Goal: Information Seeking & Learning: Learn about a topic

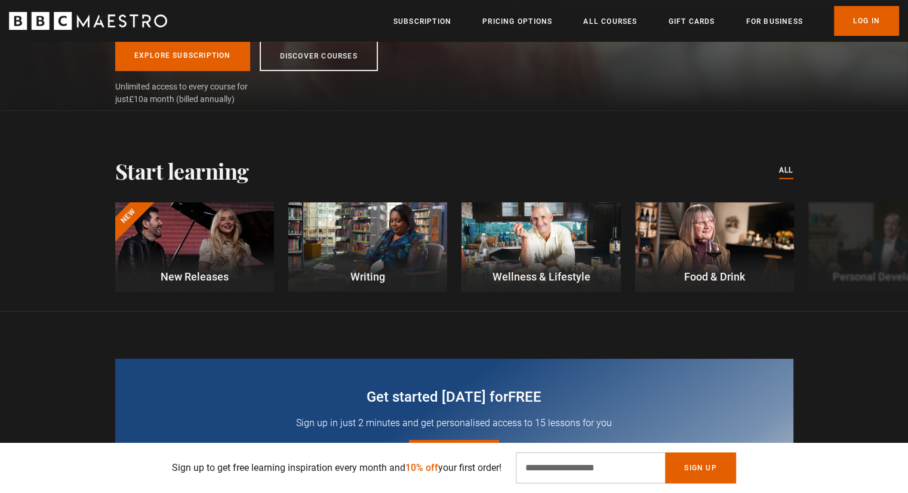
scroll to position [0, 156]
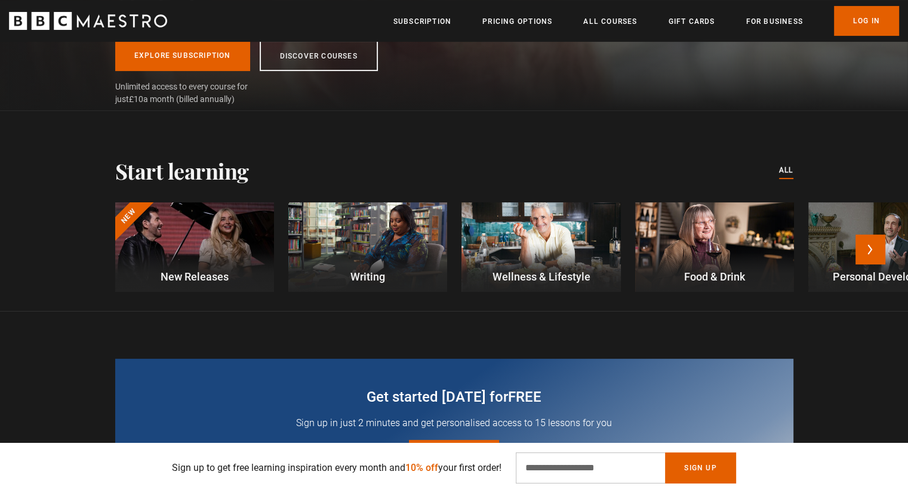
click at [378, 211] on div at bounding box center [367, 247] width 159 height 90
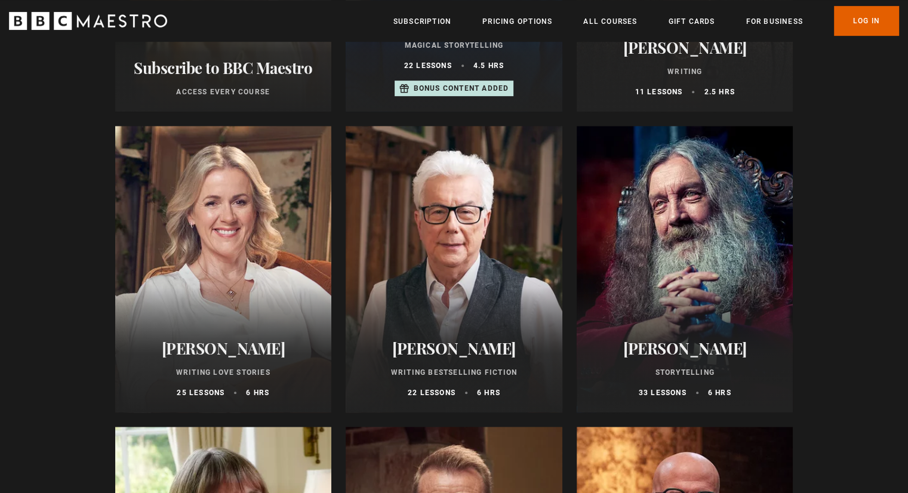
scroll to position [580, 0]
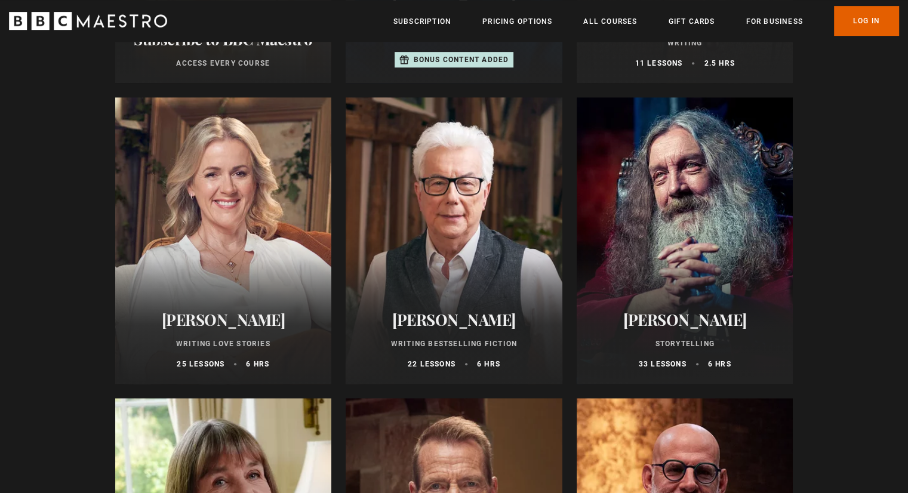
click at [457, 248] on div at bounding box center [454, 240] width 217 height 287
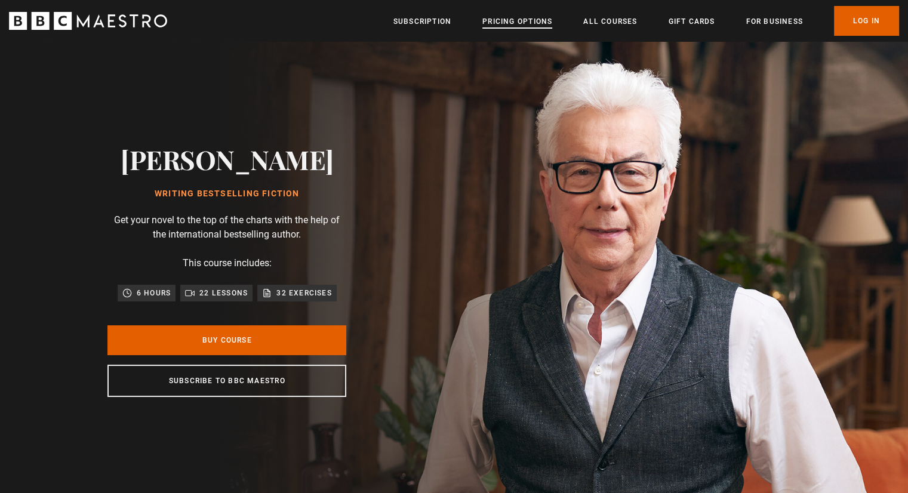
click at [522, 22] on link "Pricing Options" at bounding box center [517, 22] width 70 height 12
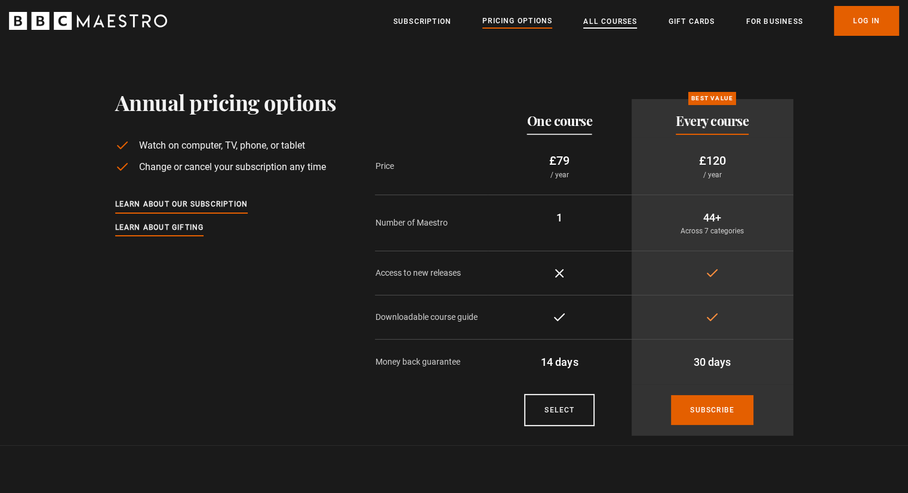
click at [599, 26] on link "All Courses" at bounding box center [610, 22] width 54 height 12
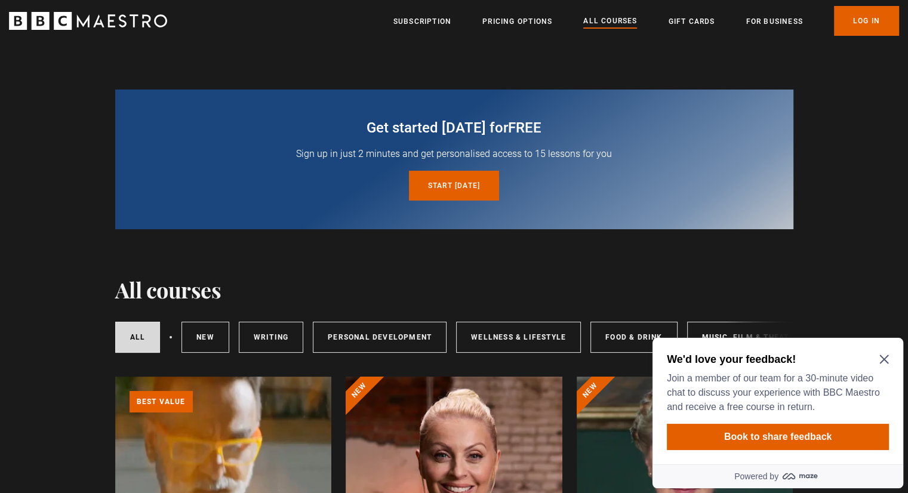
click at [882, 358] on icon "Close Maze Prompt" at bounding box center [883, 359] width 9 height 9
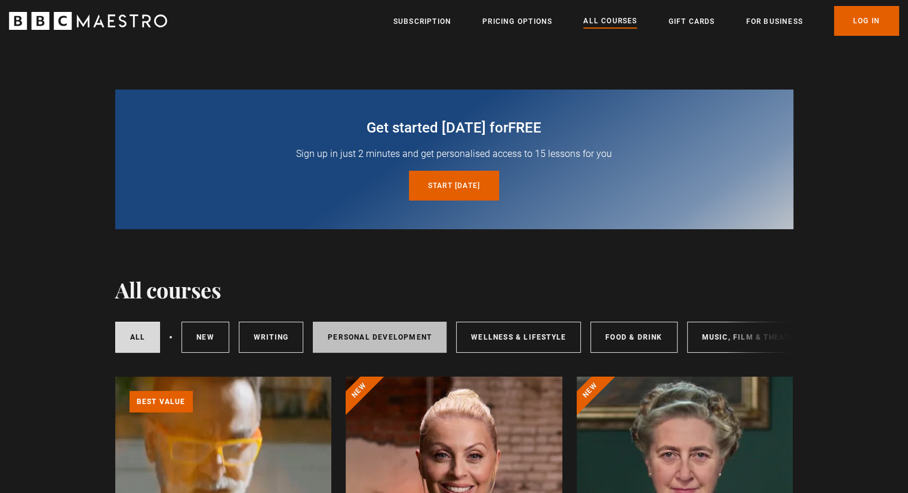
click at [384, 333] on link "Personal Development" at bounding box center [380, 337] width 134 height 31
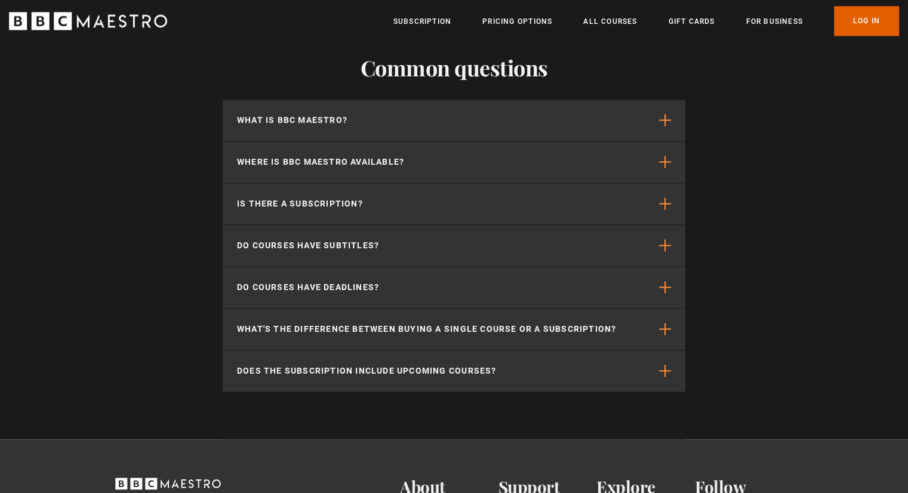
scroll to position [1638, 0]
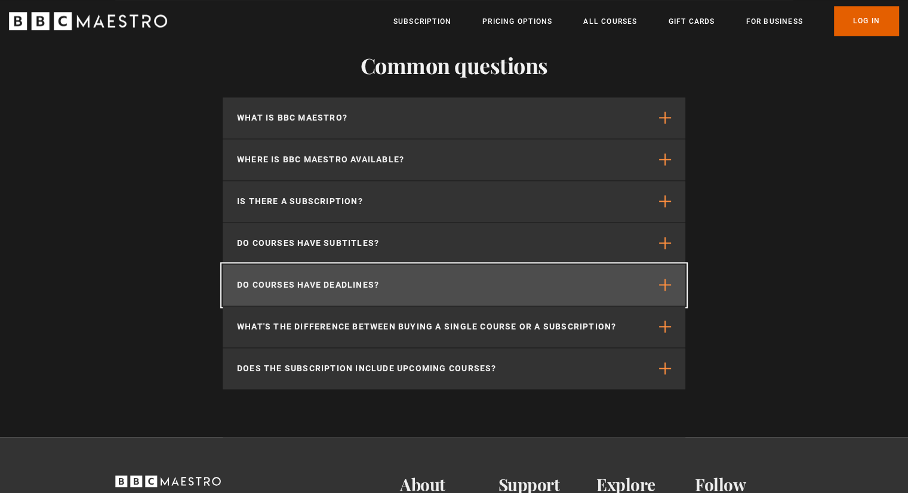
click at [665, 288] on span "button" at bounding box center [665, 285] width 12 height 12
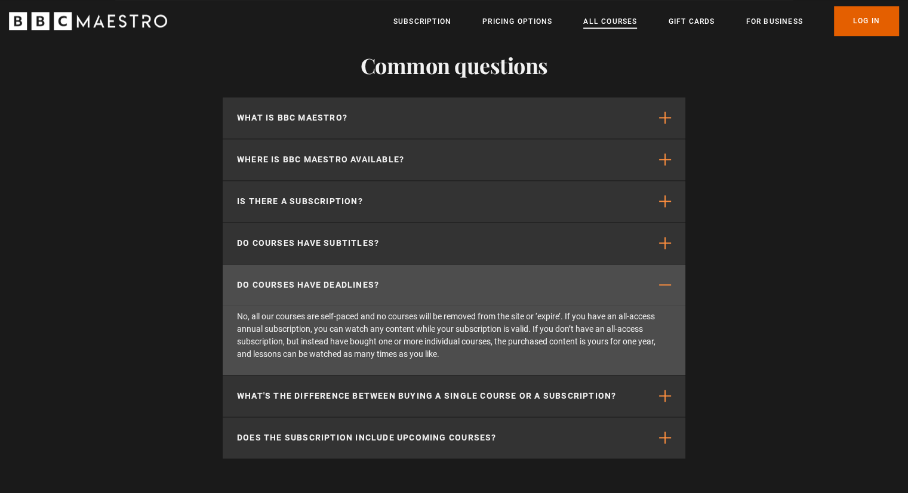
click at [595, 19] on link "All Courses" at bounding box center [610, 22] width 54 height 12
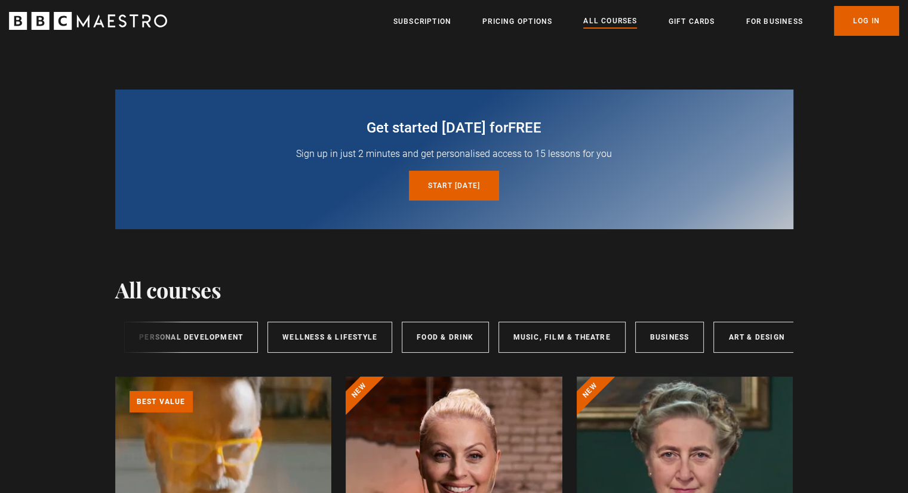
scroll to position [0, 196]
click at [752, 330] on link "Art & Design" at bounding box center [748, 337] width 85 height 31
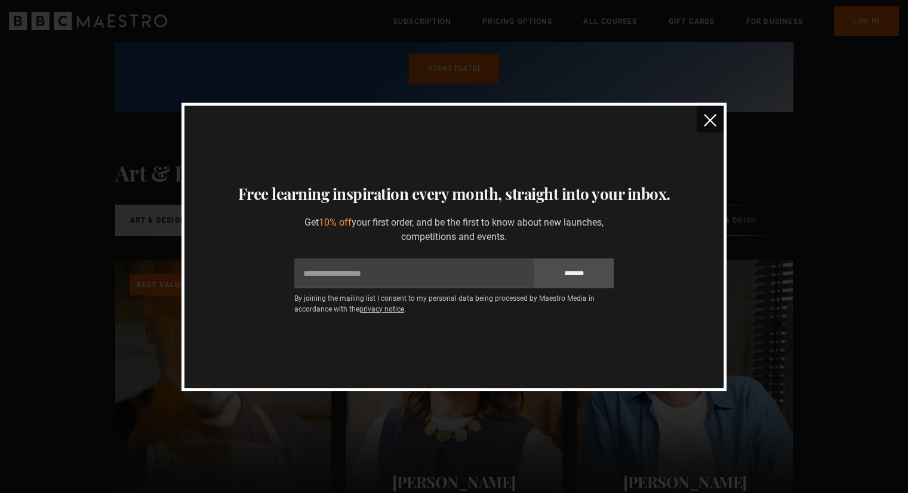
scroll to position [71, 0]
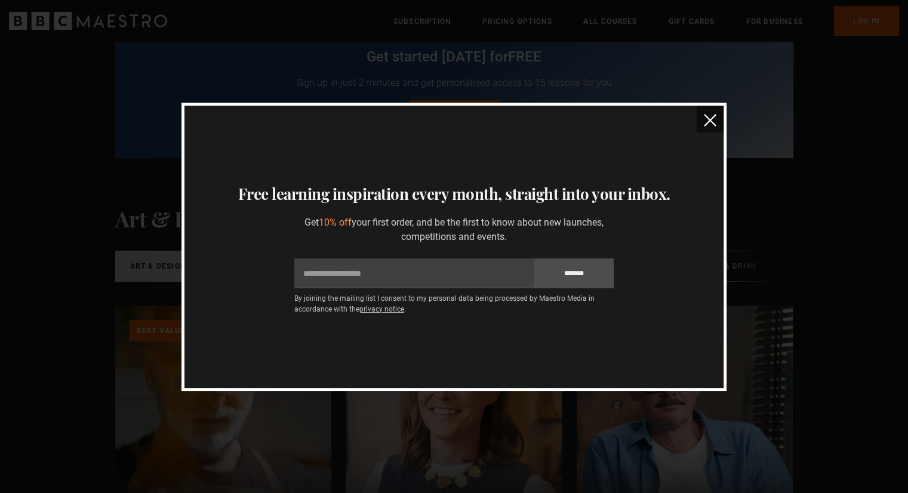
click at [707, 114] on img "close" at bounding box center [710, 120] width 13 height 13
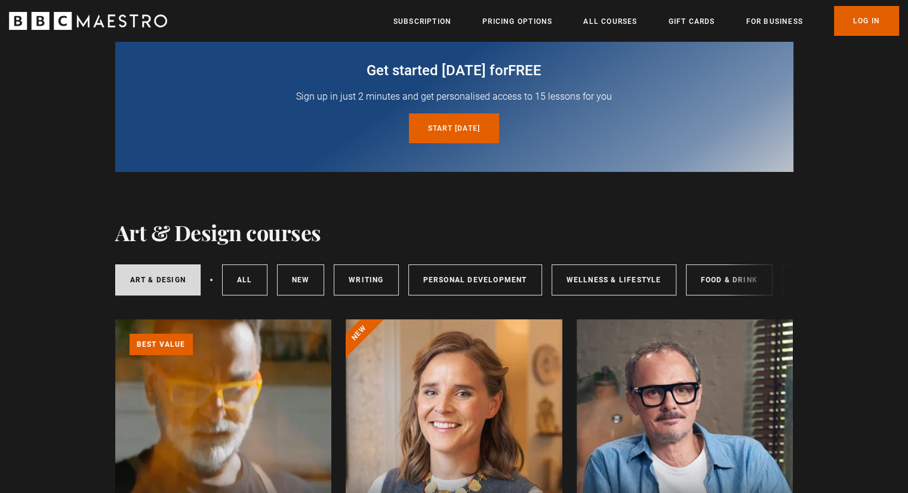
scroll to position [0, 0]
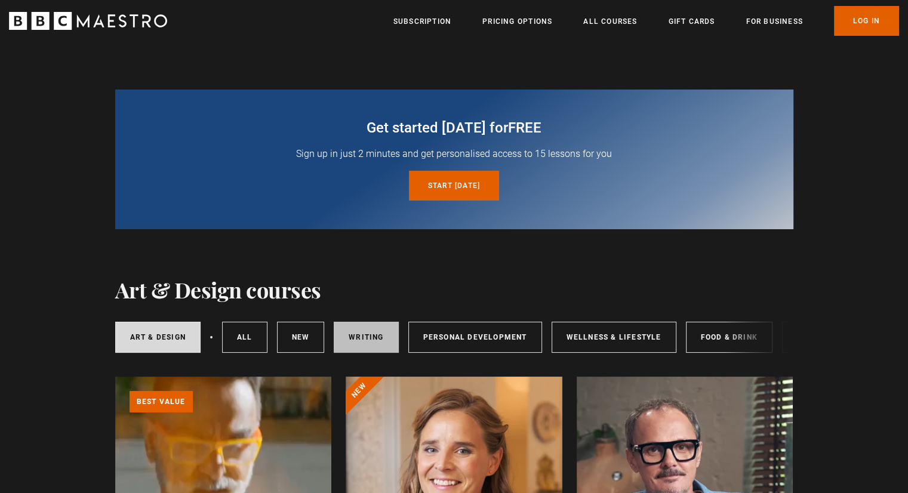
click at [352, 340] on link "Writing" at bounding box center [366, 337] width 64 height 31
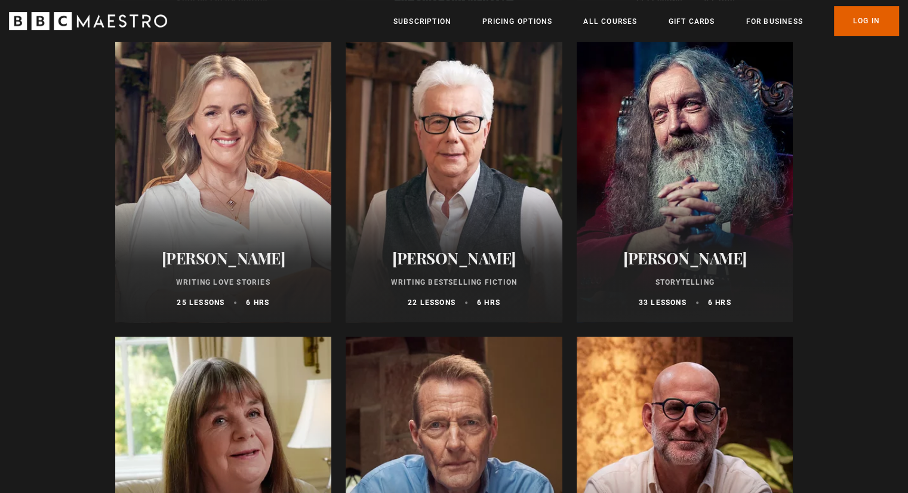
scroll to position [654, 0]
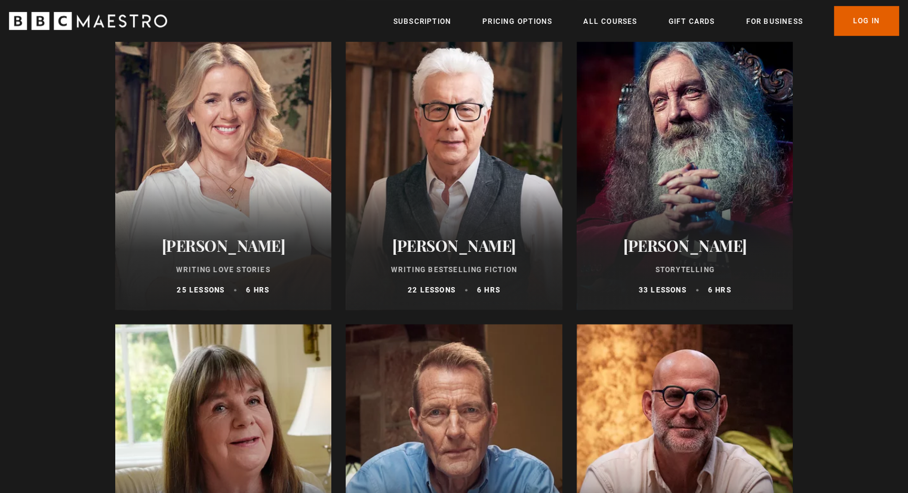
click at [426, 165] on div at bounding box center [454, 166] width 217 height 287
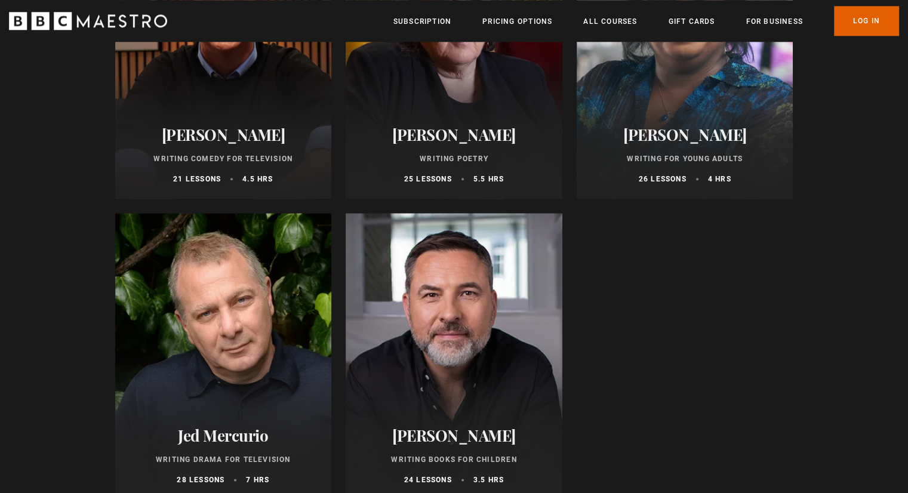
scroll to position [1395, 0]
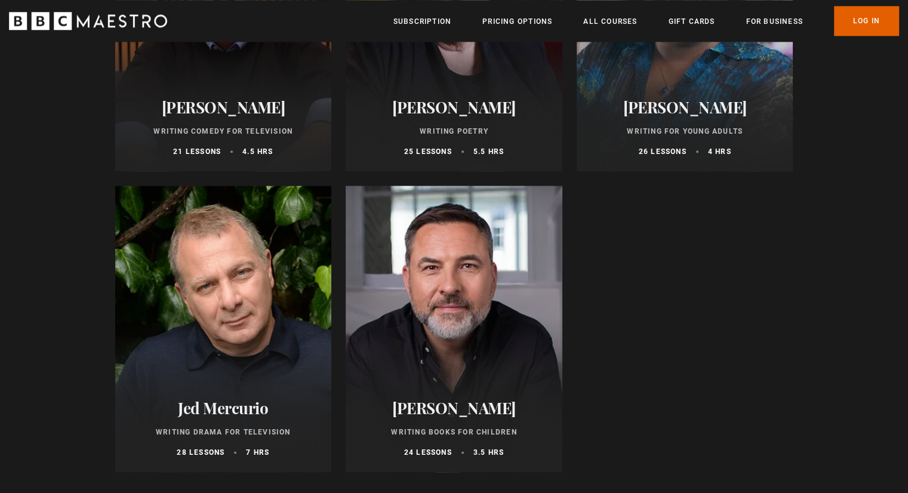
click at [473, 329] on div at bounding box center [454, 329] width 217 height 287
click at [184, 259] on div at bounding box center [223, 329] width 217 height 287
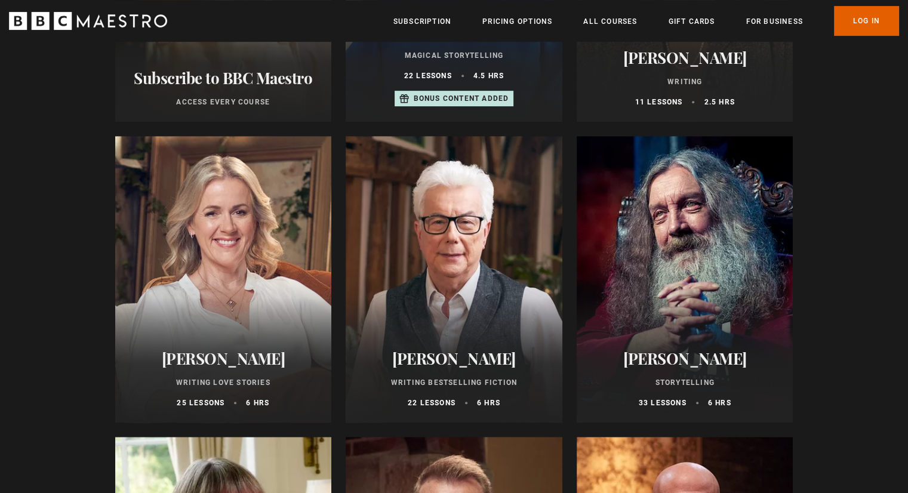
scroll to position [544, 0]
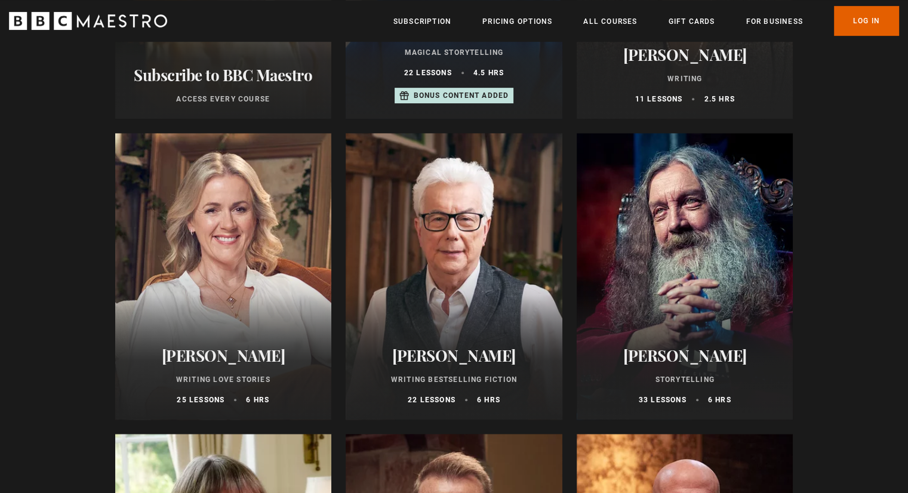
click at [707, 236] on div at bounding box center [685, 276] width 217 height 287
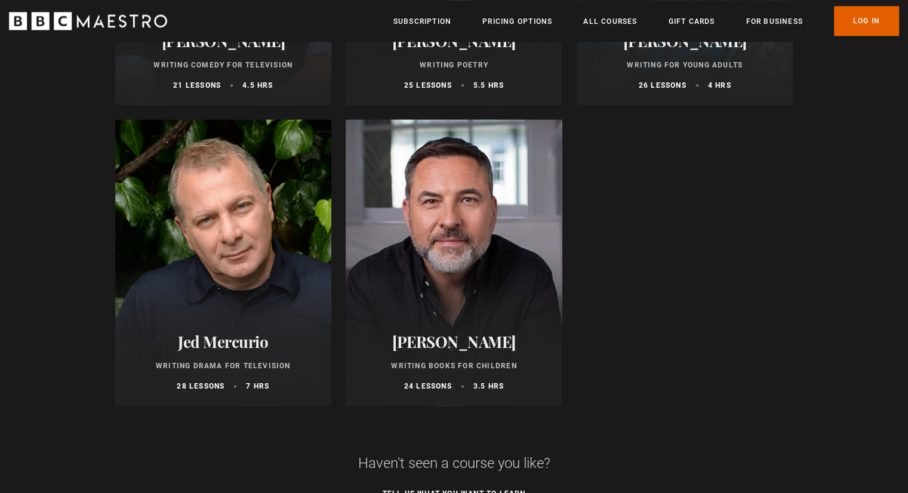
scroll to position [1457, 0]
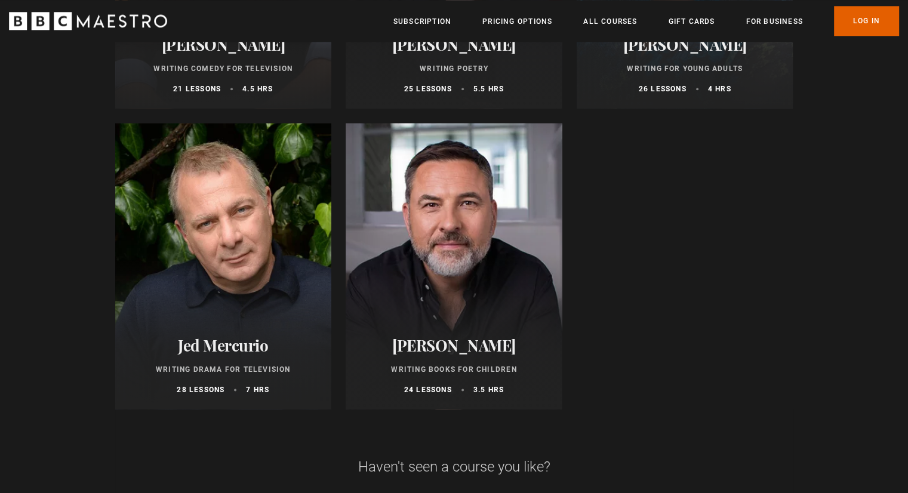
click at [207, 301] on div at bounding box center [223, 266] width 217 height 287
click at [447, 238] on div at bounding box center [454, 266] width 217 height 287
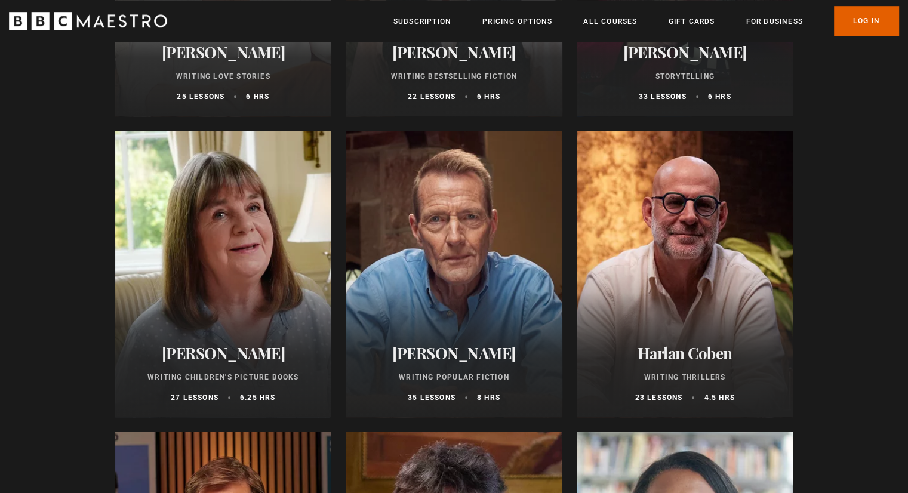
scroll to position [851, 0]
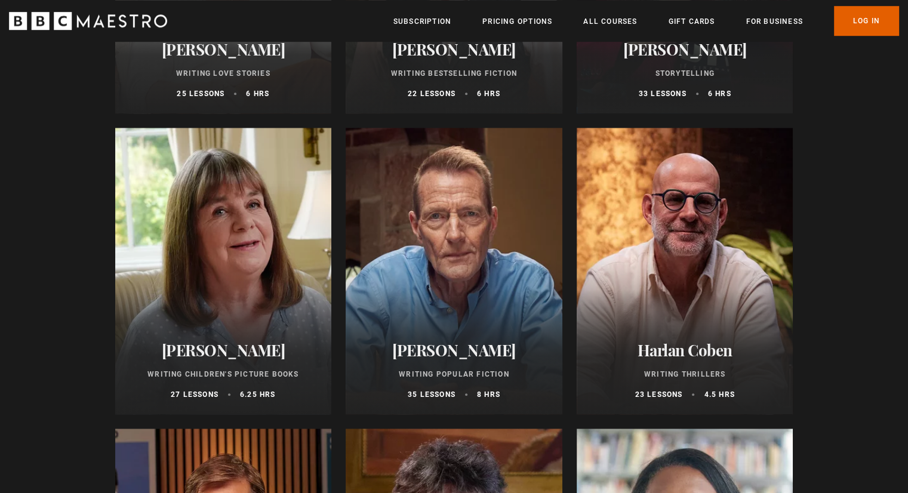
click at [692, 254] on div at bounding box center [685, 271] width 217 height 287
click at [463, 273] on div at bounding box center [454, 271] width 217 height 287
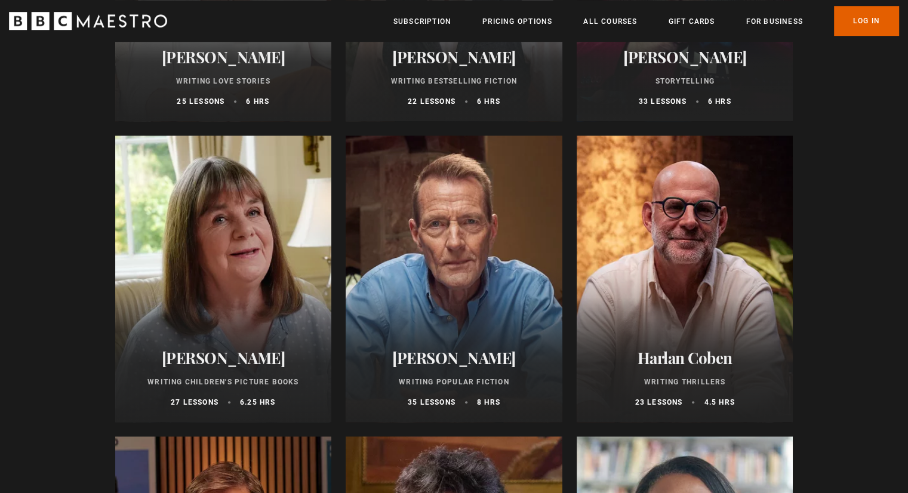
scroll to position [841, 0]
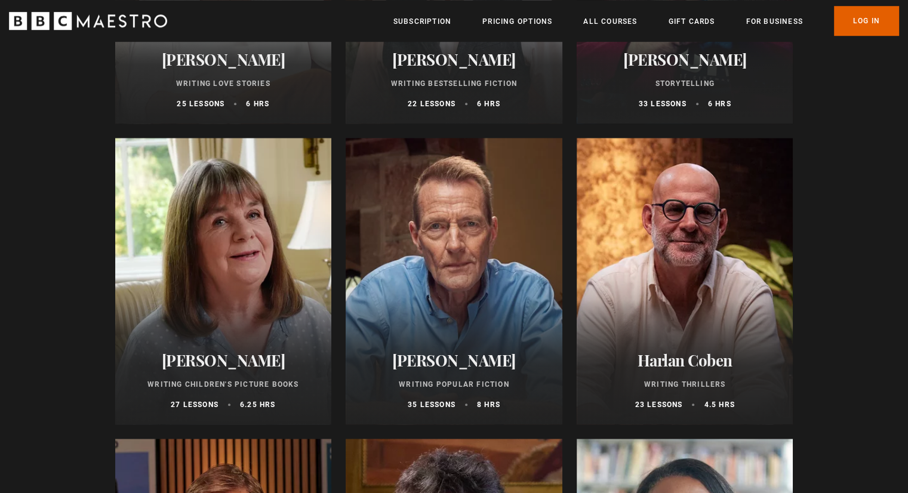
click at [467, 257] on div at bounding box center [454, 281] width 217 height 287
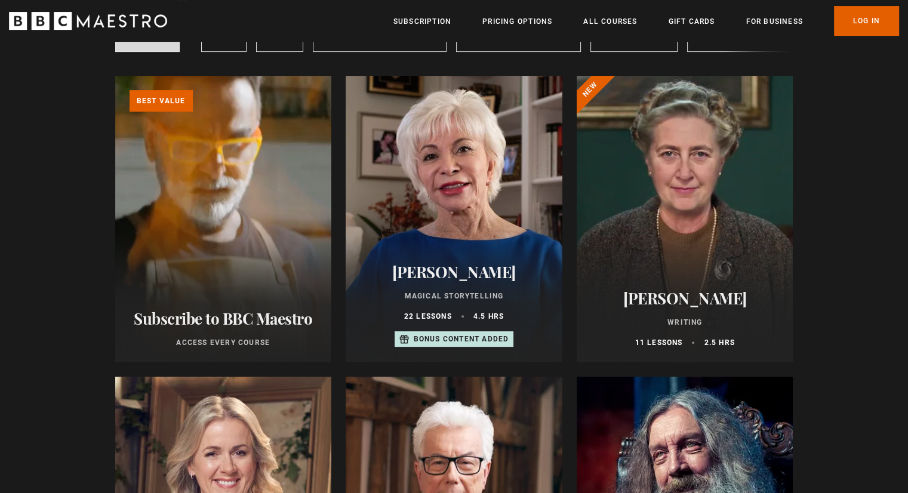
scroll to position [285, 0]
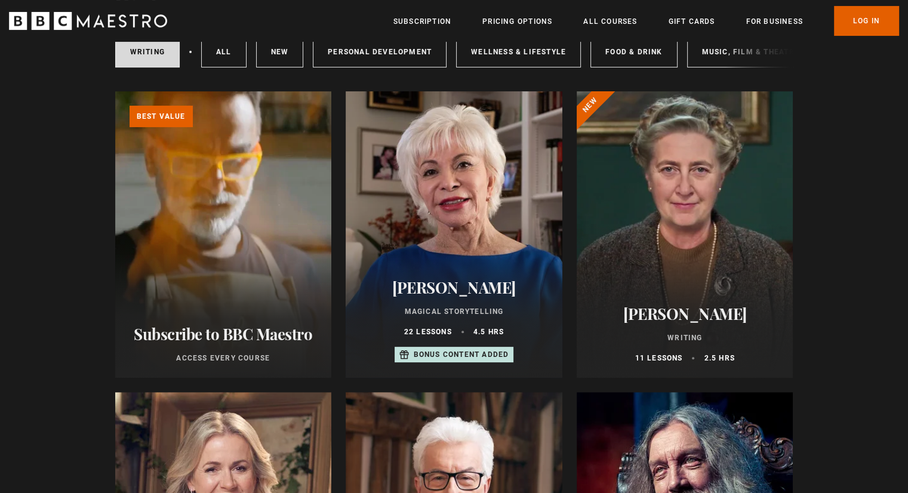
click at [467, 212] on div at bounding box center [454, 234] width 217 height 287
click at [390, 195] on div at bounding box center [454, 234] width 217 height 287
click at [650, 233] on div at bounding box center [685, 234] width 217 height 287
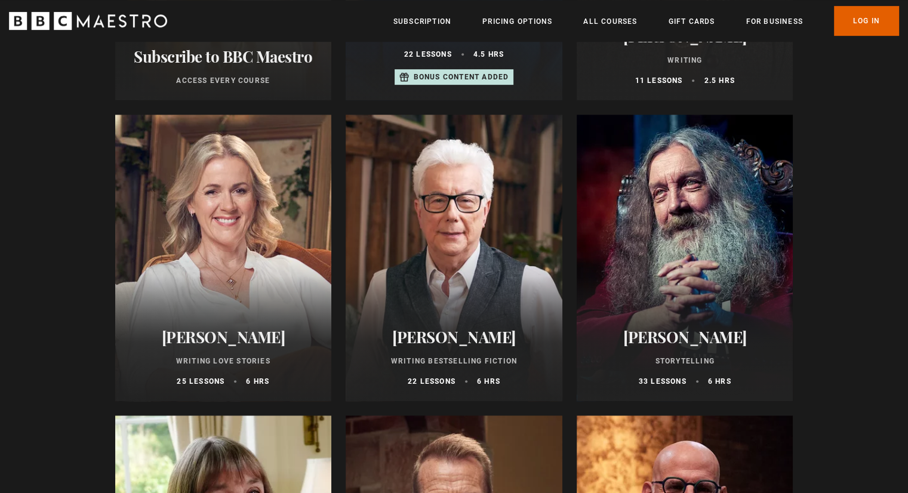
scroll to position [569, 0]
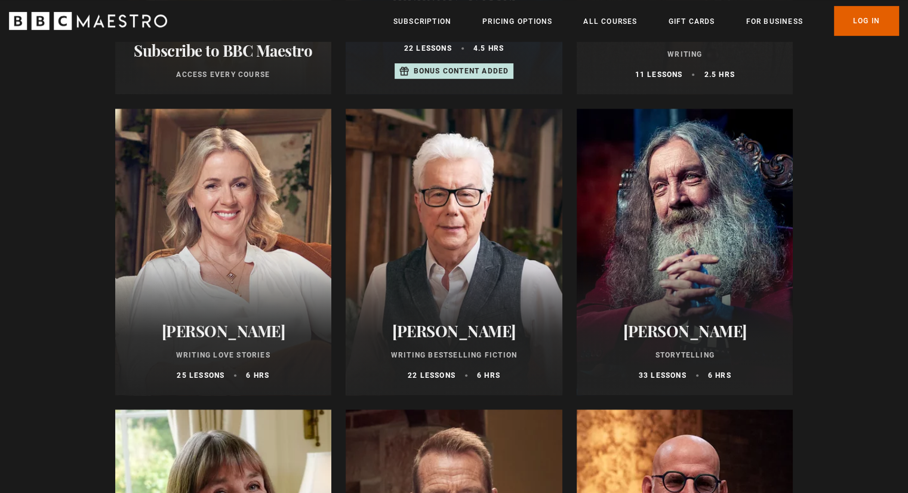
click at [437, 275] on div at bounding box center [454, 252] width 217 height 287
click at [709, 227] on div at bounding box center [685, 252] width 217 height 287
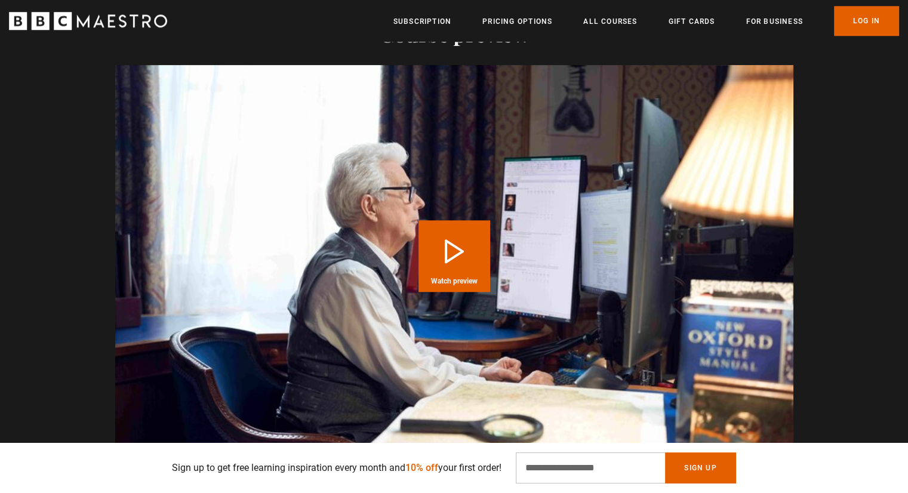
scroll to position [1171, 0]
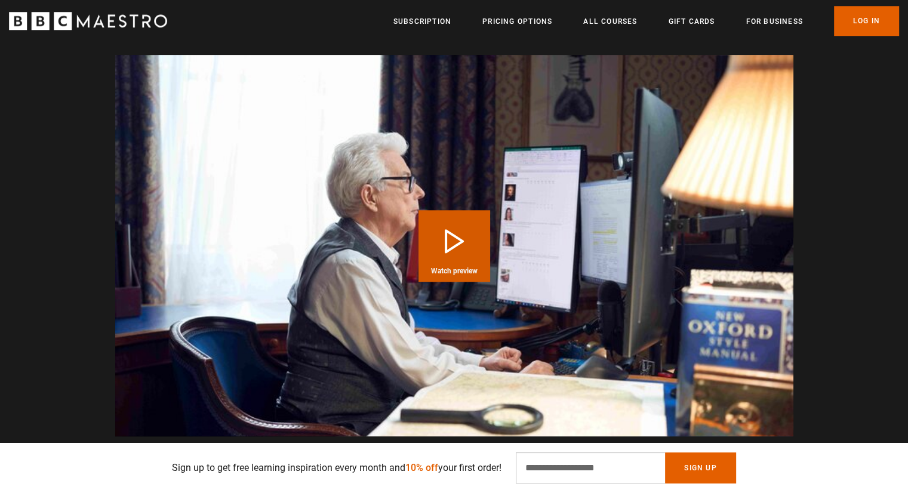
click at [449, 233] on button "Play Course overview for Writing Bestselling Fiction with Ken Follett Watch pre…" at bounding box center [455, 246] width 72 height 72
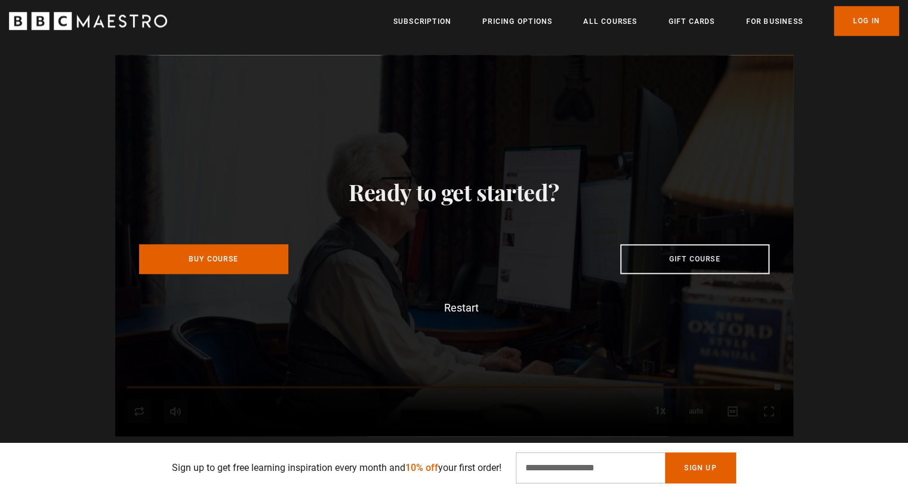
scroll to position [0, 2503]
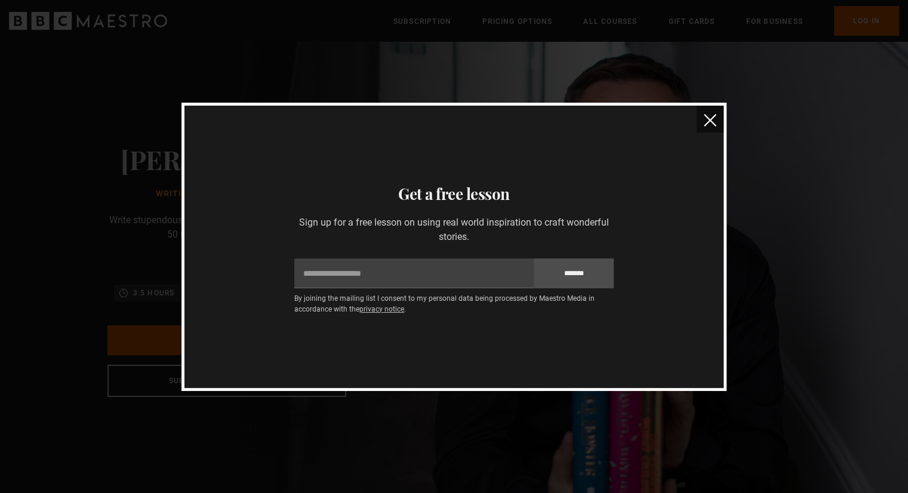
scroll to position [0, 156]
click at [710, 119] on img "close" at bounding box center [710, 120] width 13 height 13
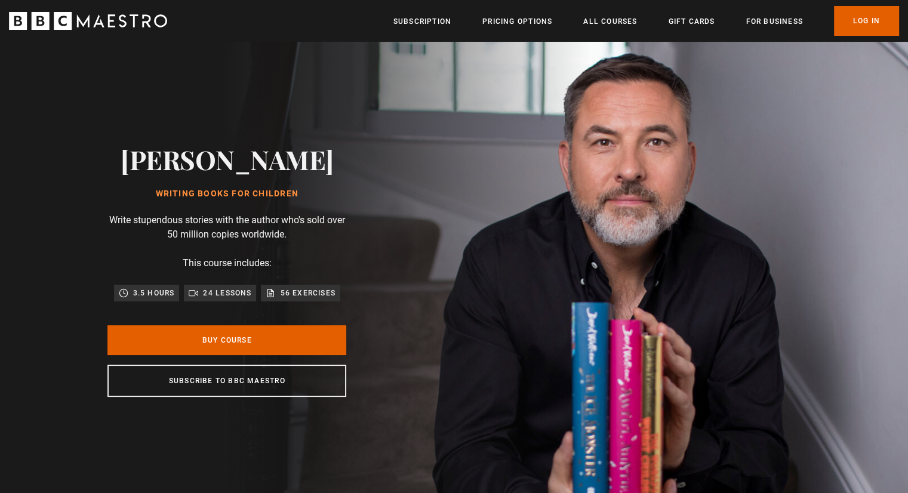
scroll to position [0, 313]
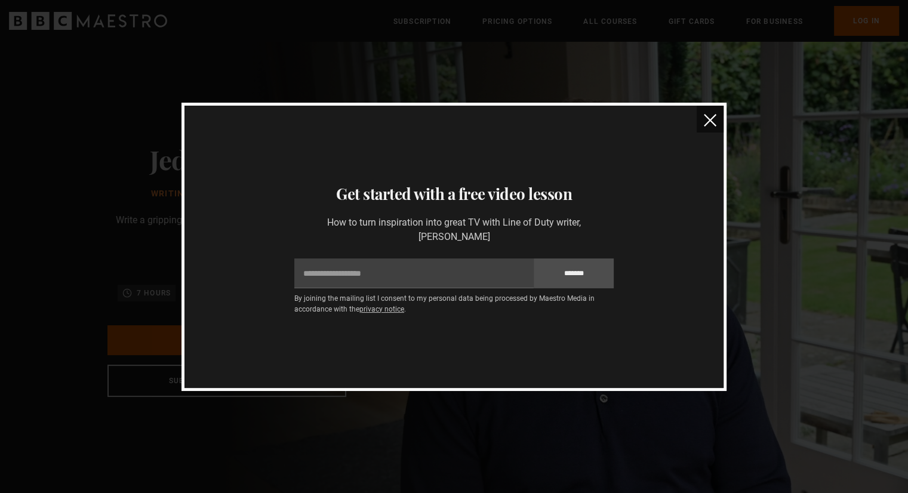
click at [709, 119] on img "close" at bounding box center [710, 120] width 13 height 13
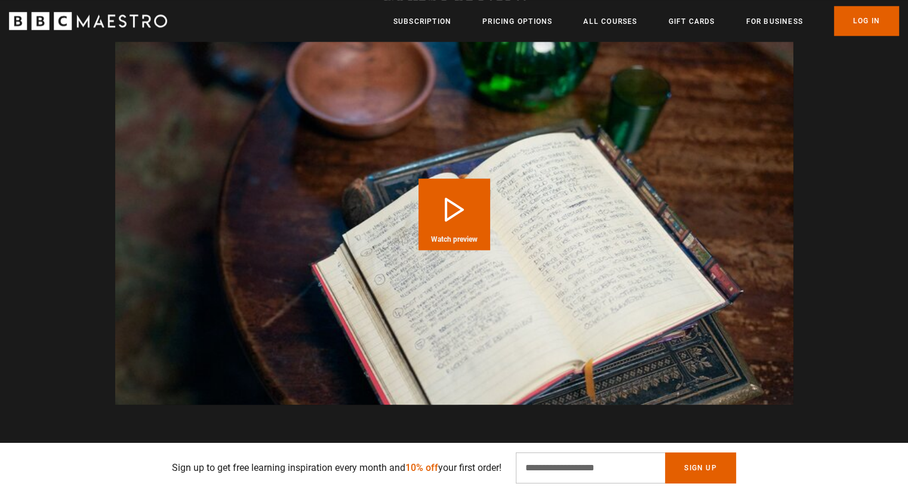
scroll to position [0, 469]
click at [446, 184] on button "Play Course overview for Storytelling with Alan Moore Watch preview" at bounding box center [455, 215] width 72 height 72
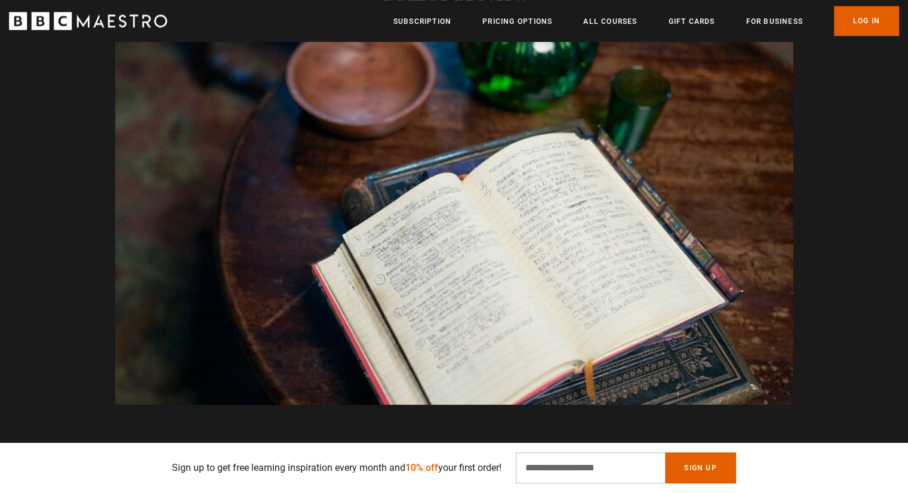
scroll to position [0, 2659]
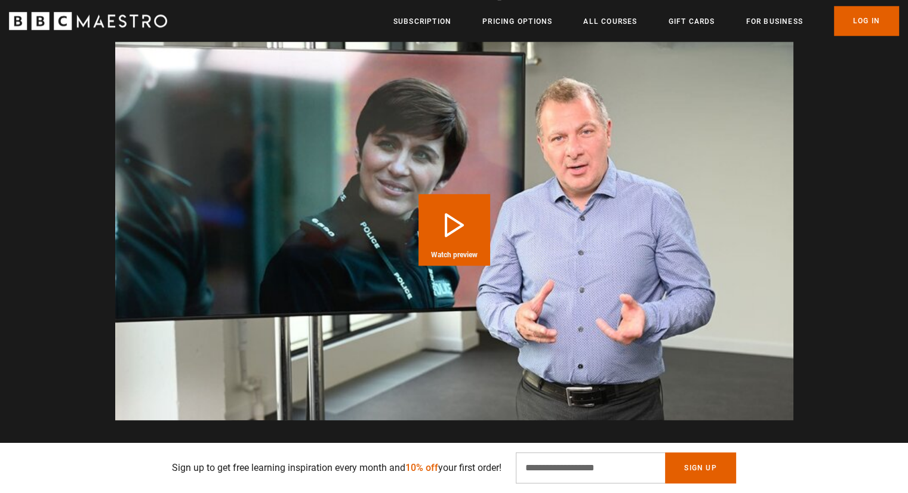
scroll to position [1119, 0]
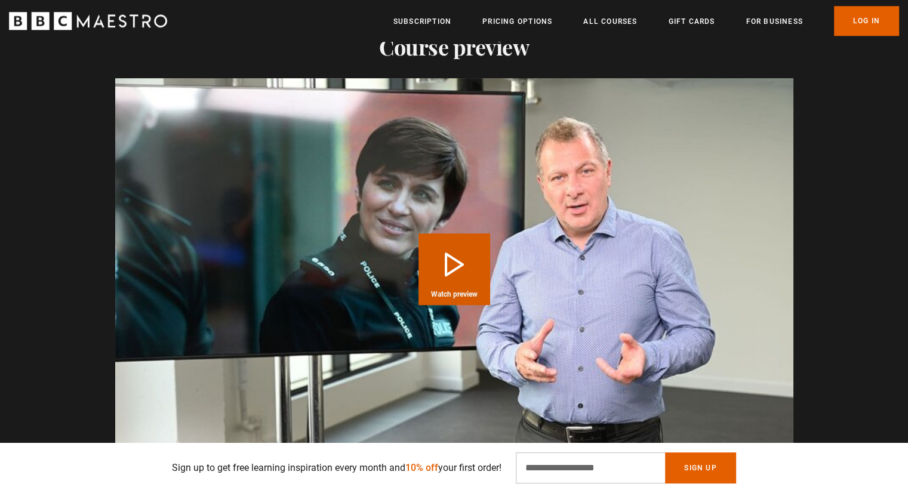
click at [453, 253] on button "Play Course overview for Writing Drama for Television with Jed Mercurio Watch p…" at bounding box center [455, 269] width 72 height 72
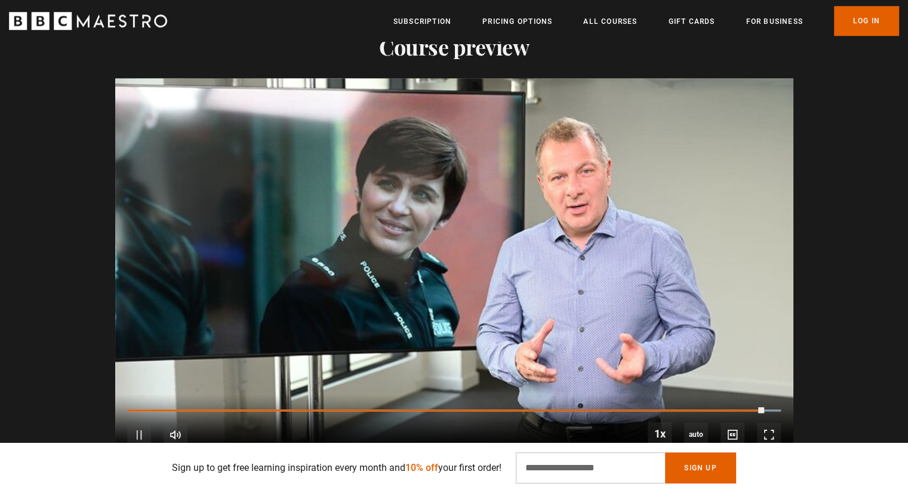
scroll to position [0, 1877]
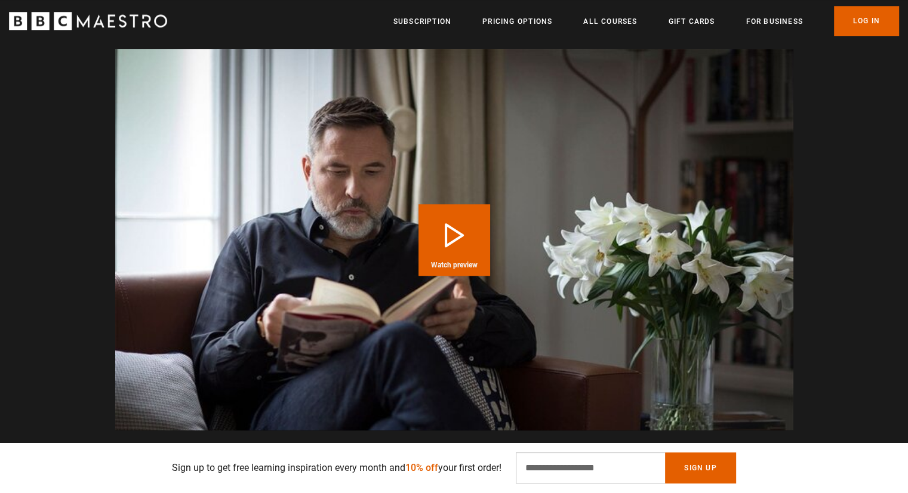
scroll to position [1150, 0]
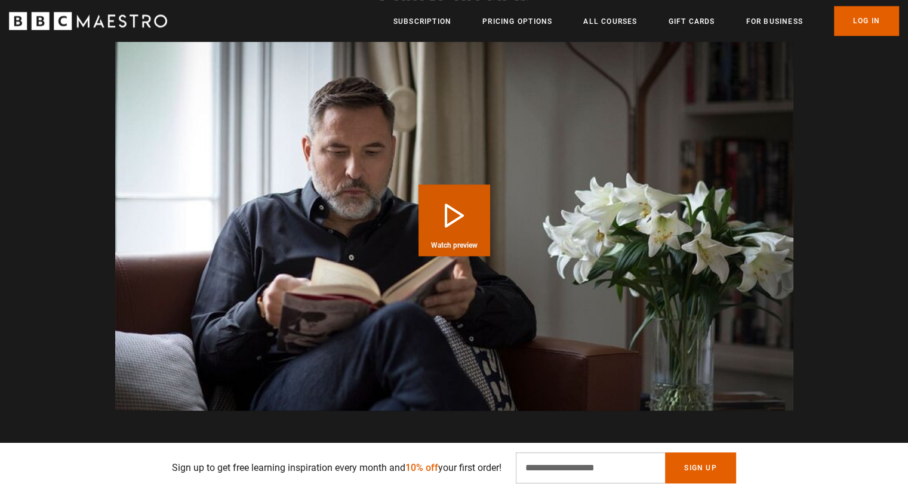
click at [465, 221] on button "Play Course overview for Writing Books for Children with [PERSON_NAME] Watch pr…" at bounding box center [455, 220] width 72 height 72
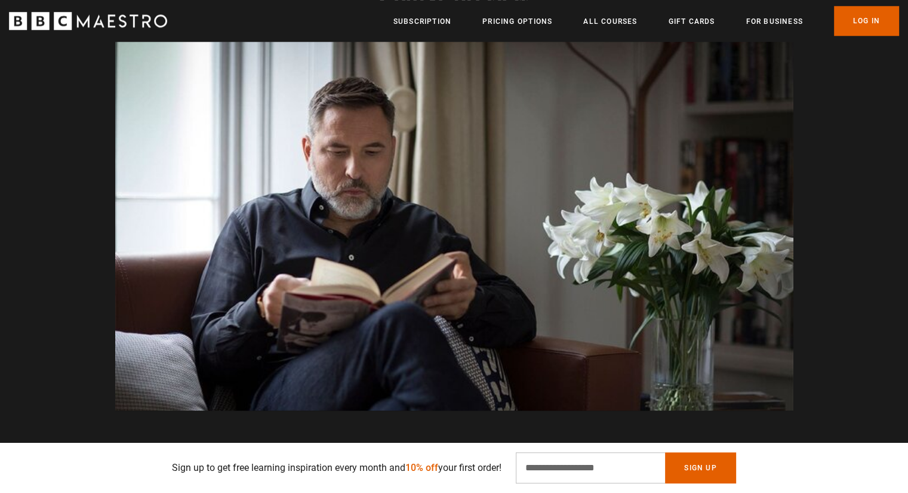
scroll to position [0, 2190]
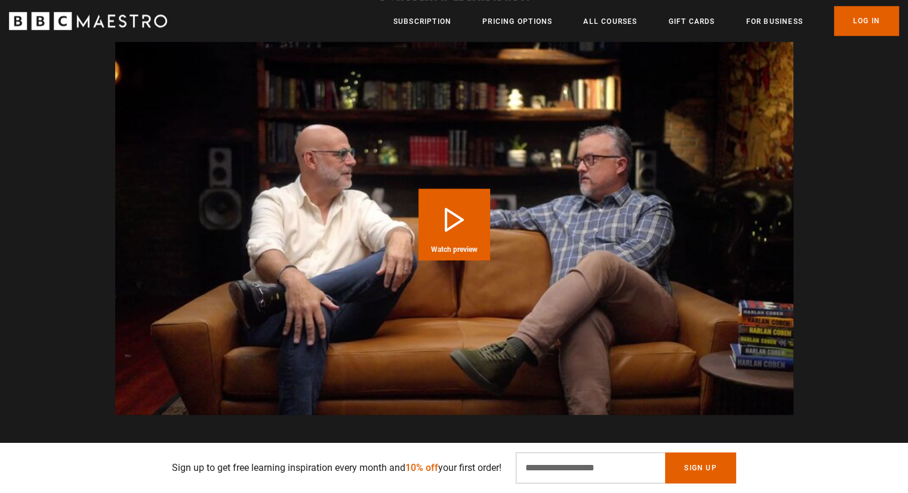
scroll to position [1247, 0]
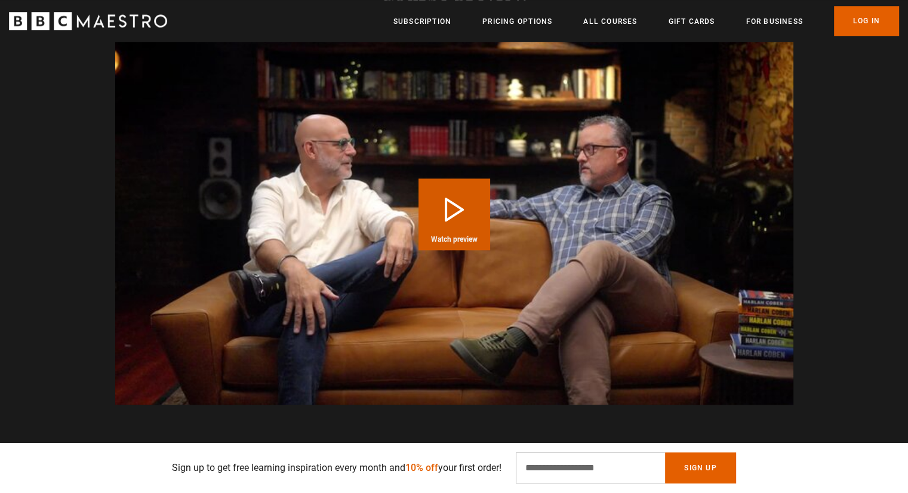
click at [449, 196] on button "Play Course overview for Writing Thrillers with [PERSON_NAME] Watch preview" at bounding box center [455, 215] width 72 height 72
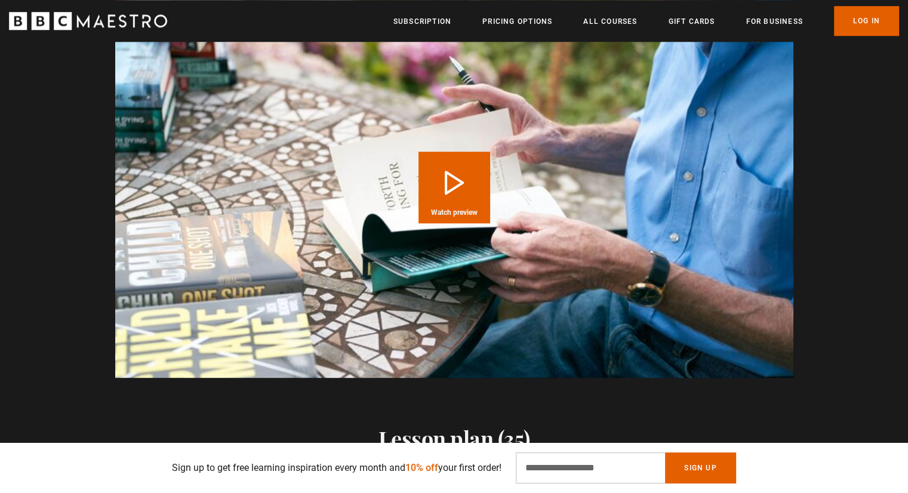
scroll to position [1180, 0]
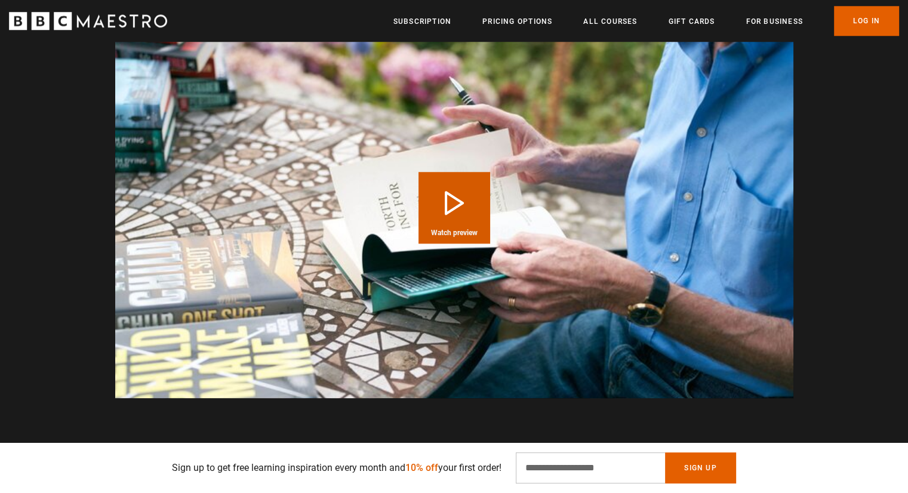
click at [446, 208] on button "Play Course overview for Writing Popular Fiction with Lee Child Watch preview" at bounding box center [455, 208] width 72 height 72
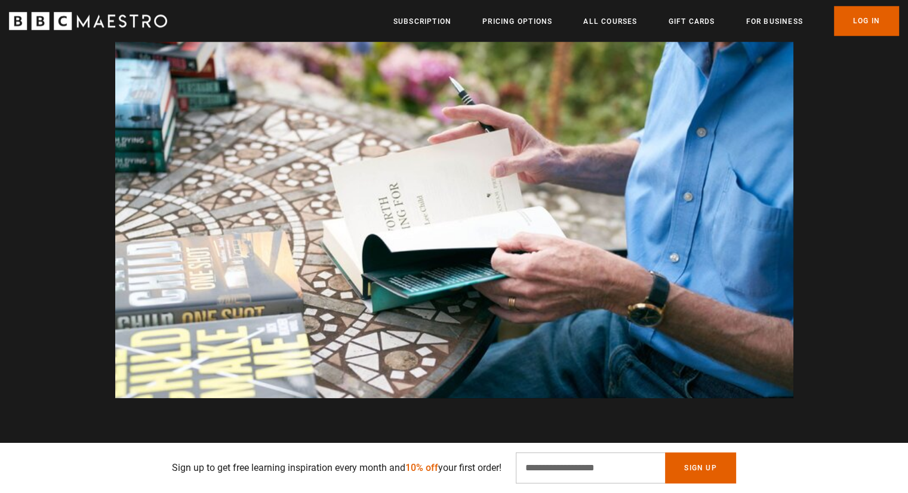
scroll to position [0, 1564]
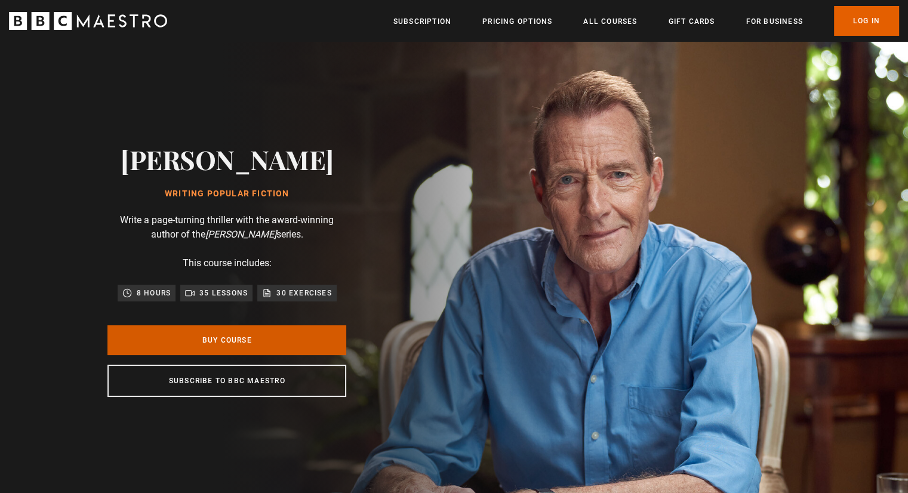
click at [292, 338] on link "Buy Course" at bounding box center [226, 340] width 239 height 30
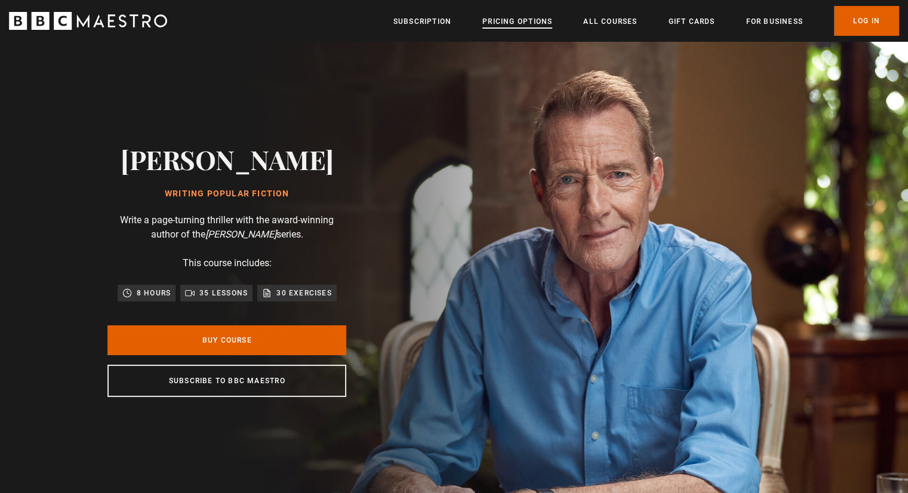
click at [511, 23] on link "Pricing Options" at bounding box center [517, 22] width 70 height 12
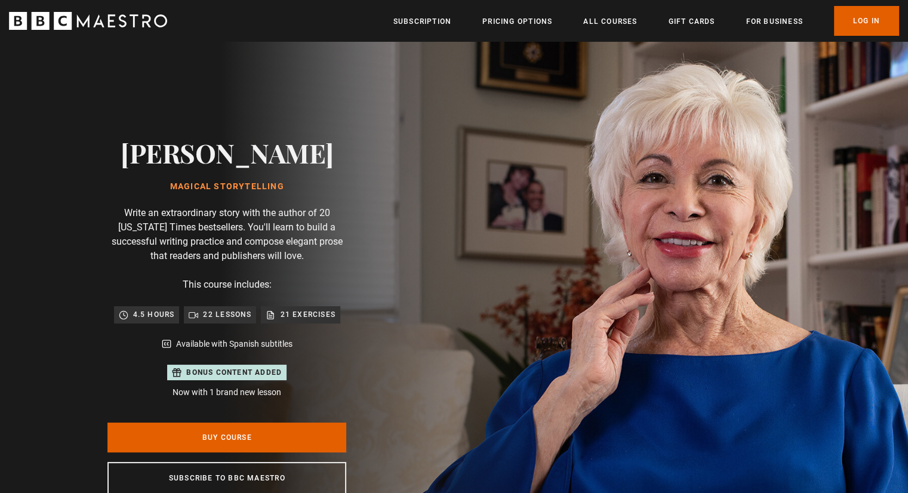
scroll to position [0, 156]
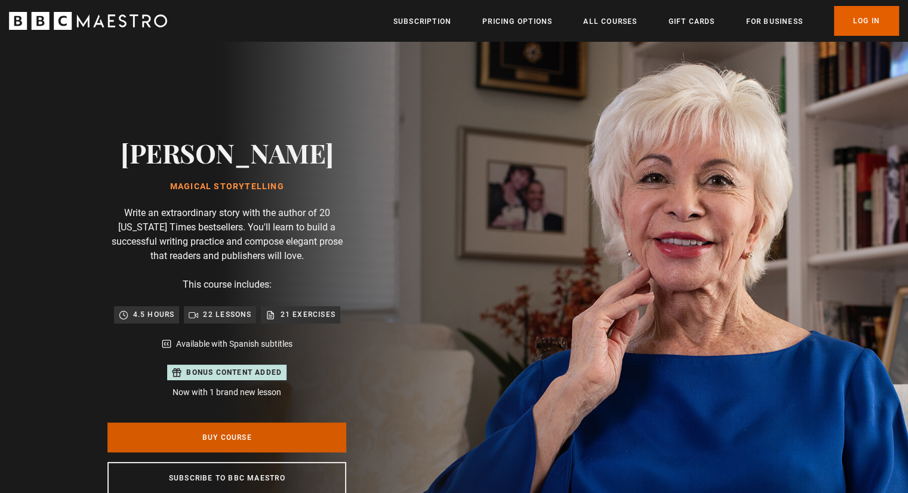
click at [229, 436] on link "Buy Course" at bounding box center [226, 438] width 239 height 30
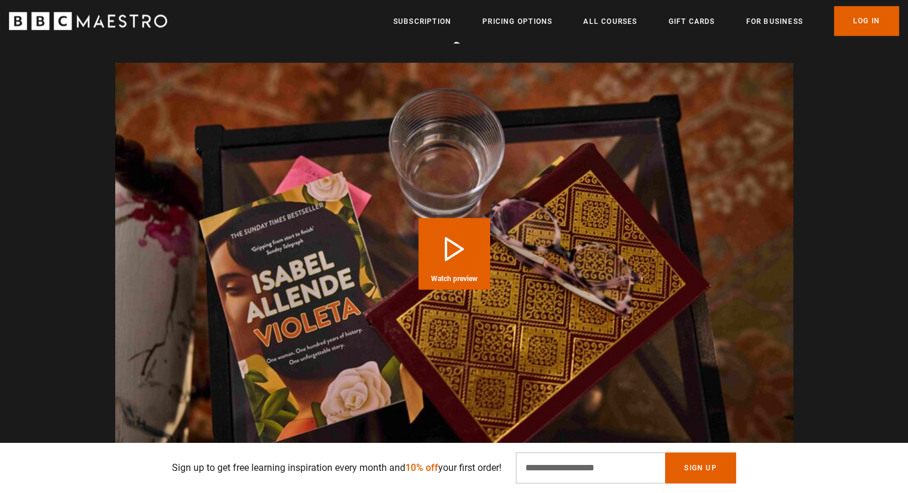
scroll to position [1294, 0]
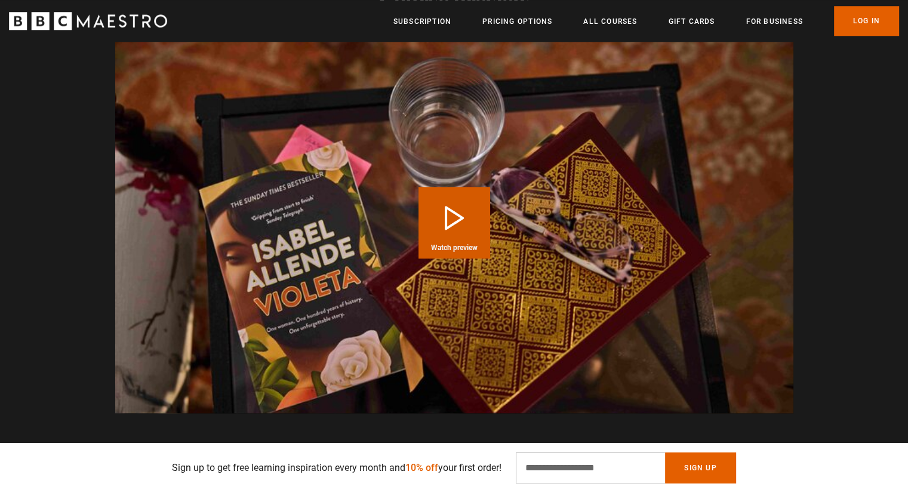
click at [454, 213] on button "Play Course overview for Magical Storytelling with [PERSON_NAME] Watch preview" at bounding box center [455, 223] width 72 height 72
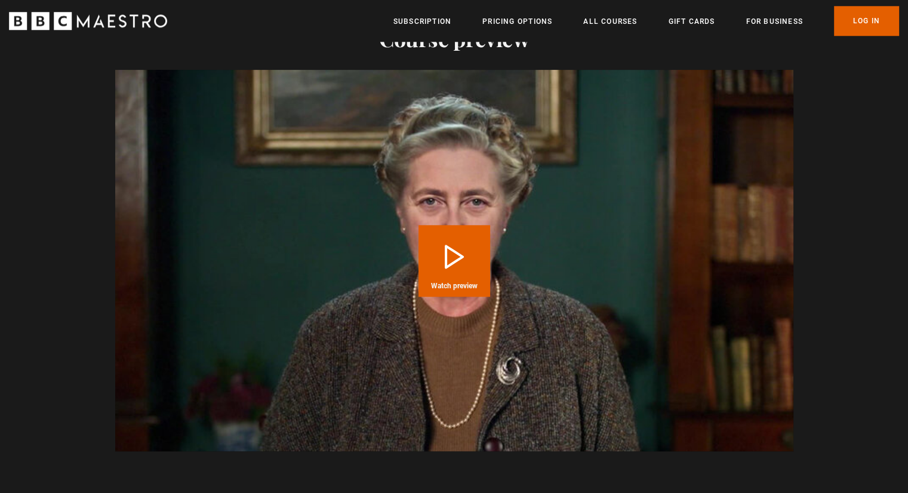
scroll to position [1223, 0]
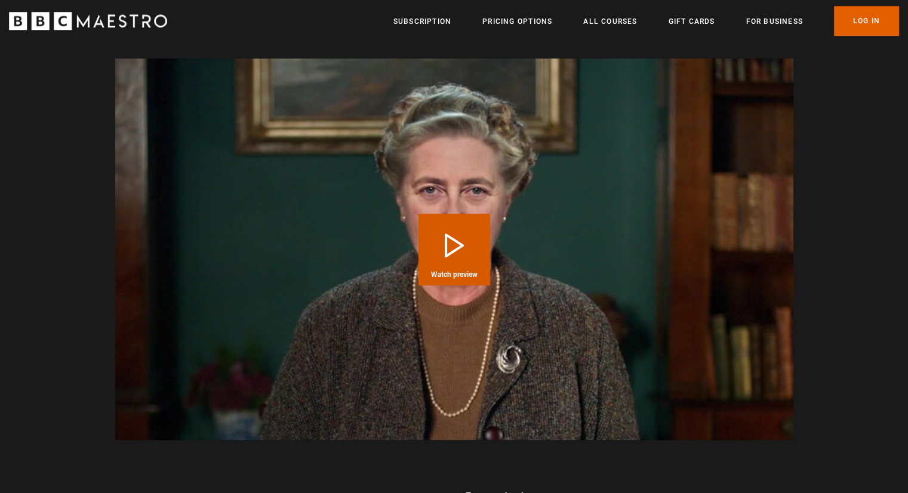
click at [451, 230] on button "Play Course overview for Writing with Agatha Christie Watch preview" at bounding box center [455, 250] width 72 height 72
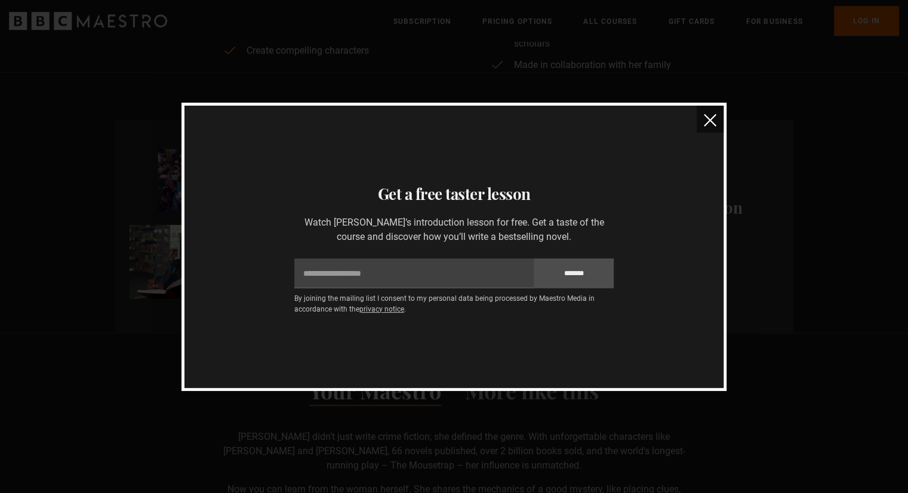
scroll to position [623, 0]
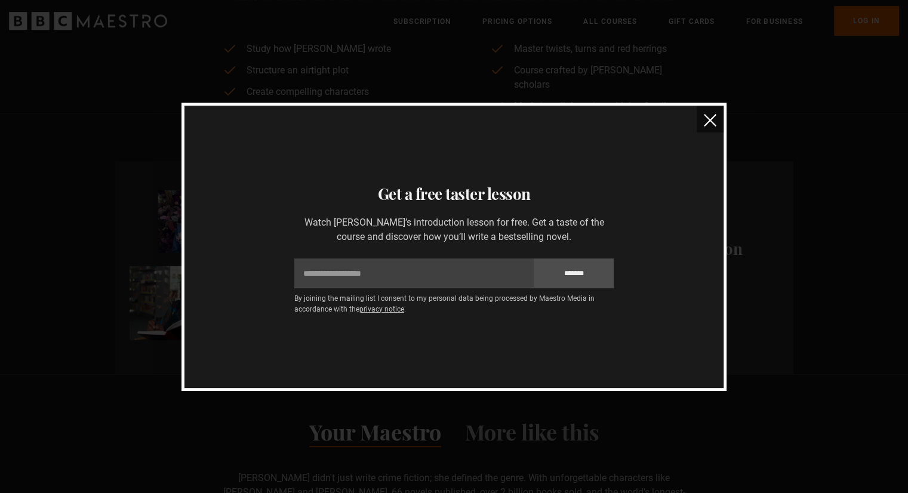
click at [710, 114] on img "close" at bounding box center [710, 120] width 13 height 13
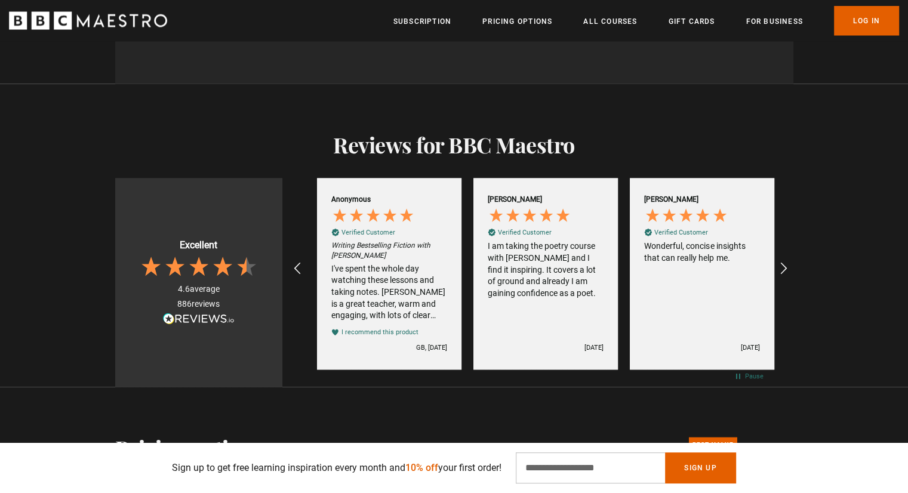
scroll to position [0, 1251]
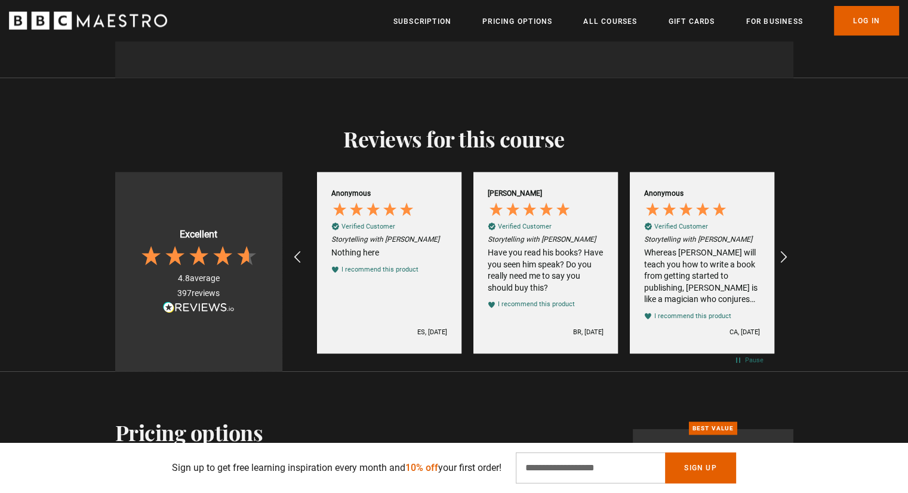
scroll to position [0, 1564]
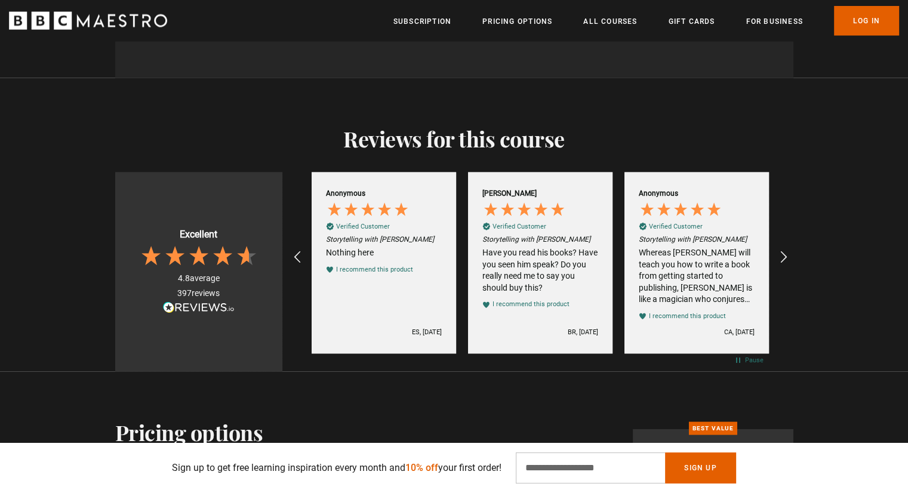
click at [698, 280] on div "Whereas [PERSON_NAME] will teach you how to write a book from getting started t…" at bounding box center [697, 276] width 116 height 59
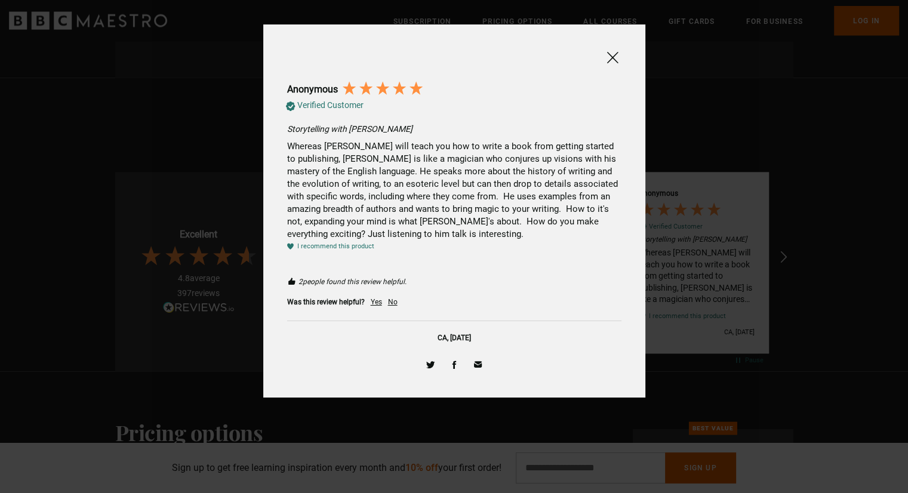
click at [610, 58] on span at bounding box center [612, 57] width 14 height 15
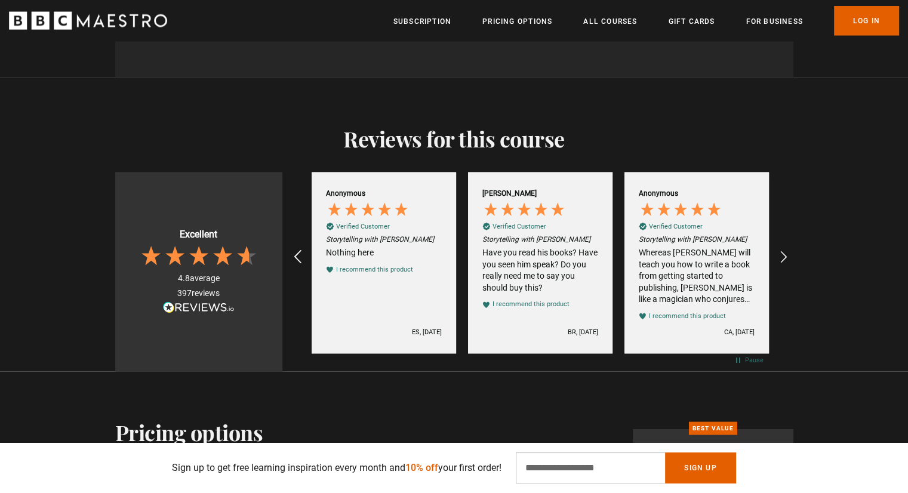
click at [298, 249] on icon "REVIEWS.io Carousel Scroll Left" at bounding box center [297, 257] width 17 height 17
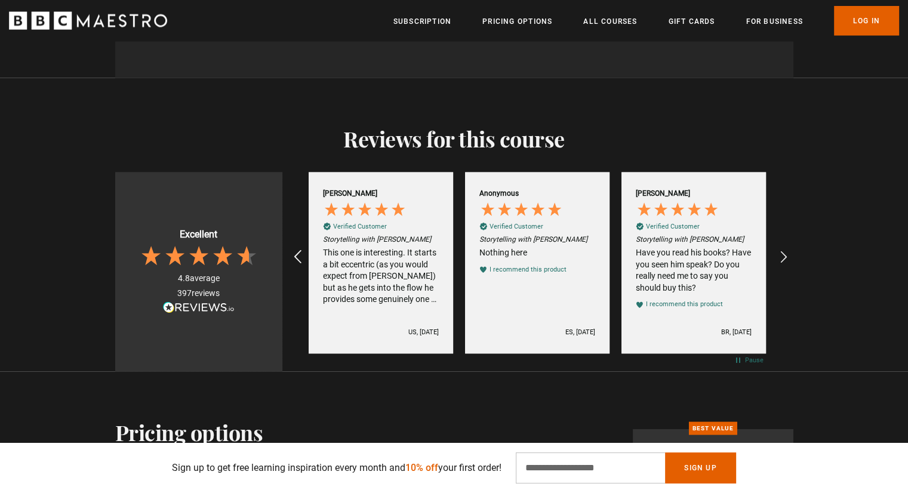
scroll to position [0, 1407]
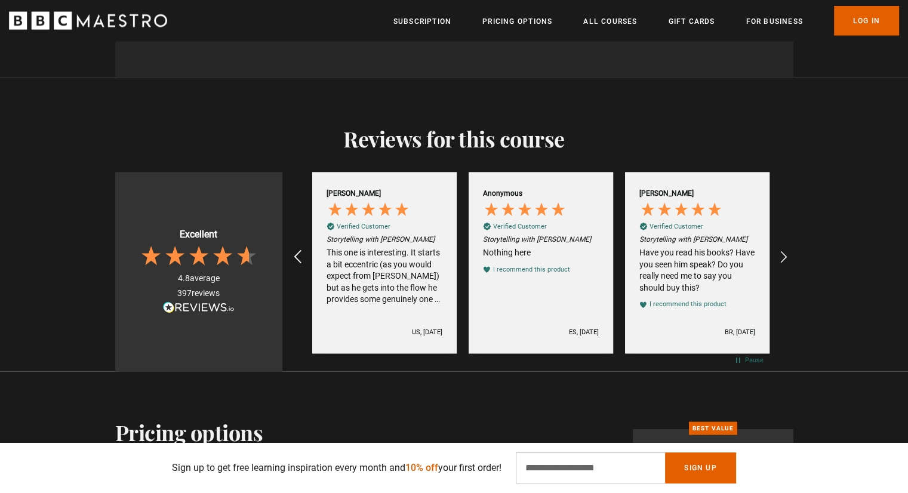
click at [298, 249] on icon "REVIEWS.io Carousel Scroll Left" at bounding box center [297, 257] width 17 height 17
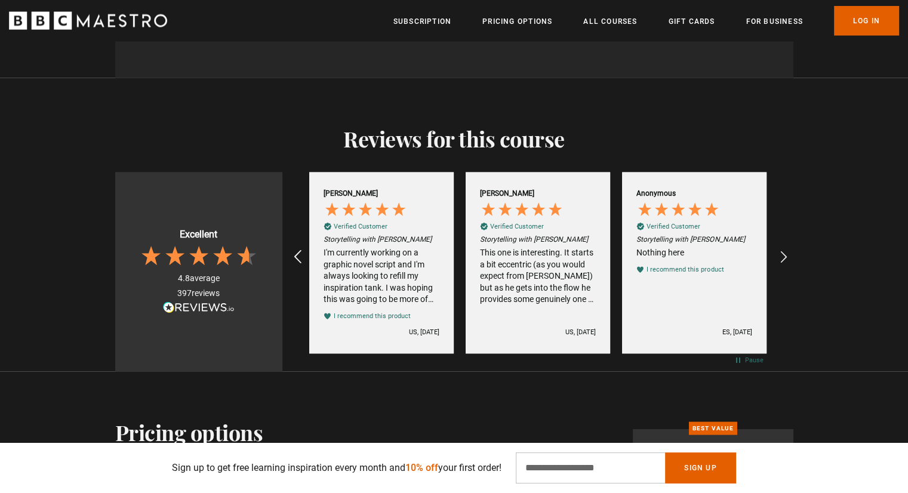
scroll to position [0, 1251]
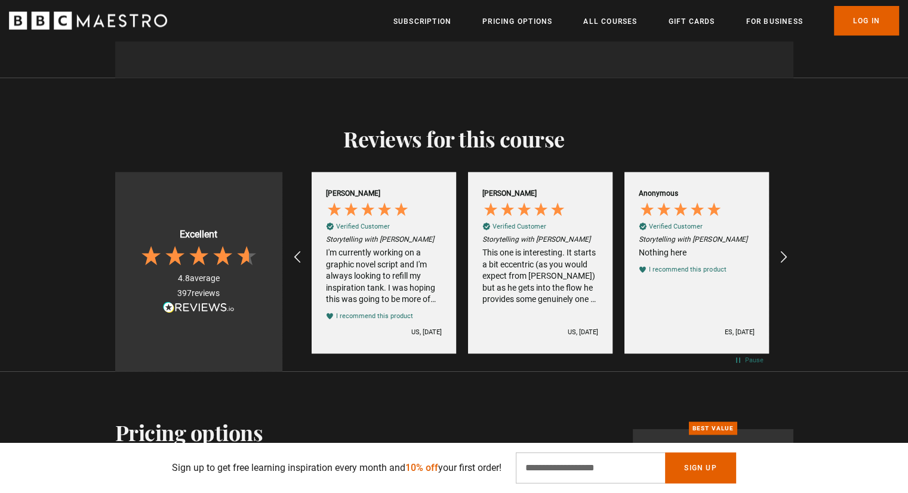
click at [384, 247] on div "I'm currently working on a graphic novel script and I'm always looking to refil…" at bounding box center [384, 276] width 116 height 59
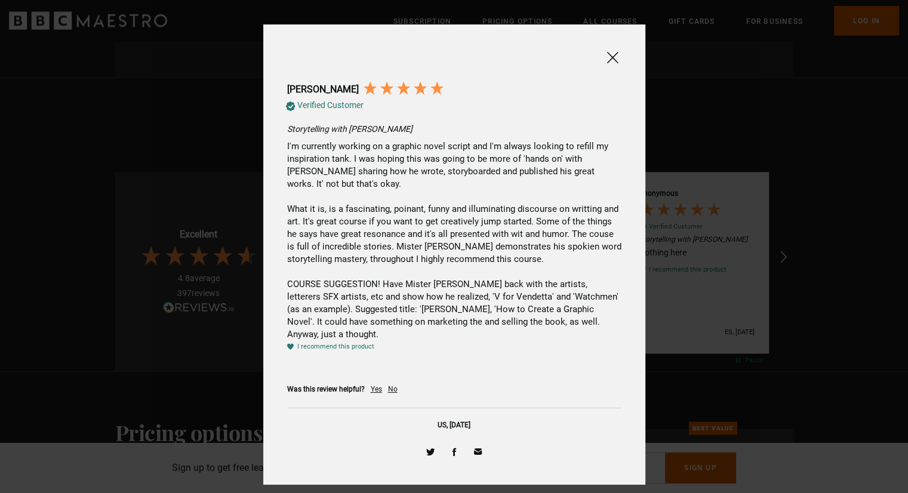
click at [609, 56] on span at bounding box center [612, 57] width 14 height 15
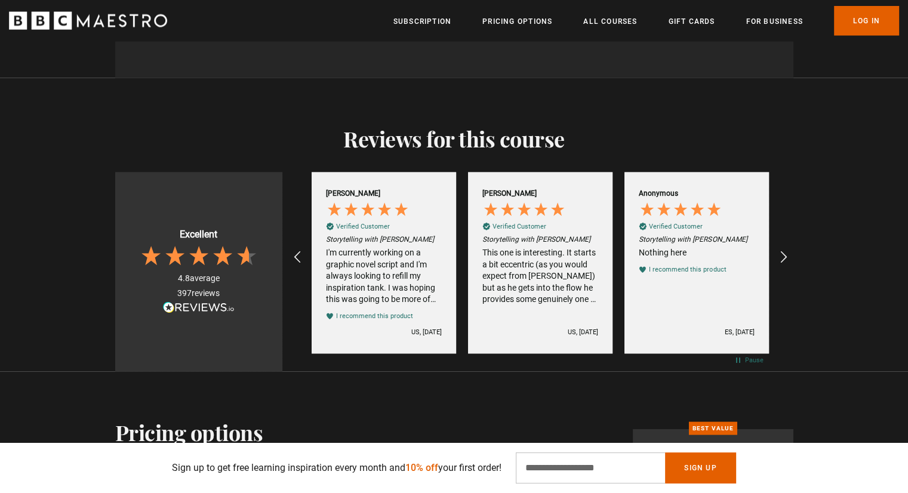
click at [536, 235] on div "Storytelling with Alan Moore This one is interesting. It starts a bit eccentric…" at bounding box center [540, 270] width 116 height 71
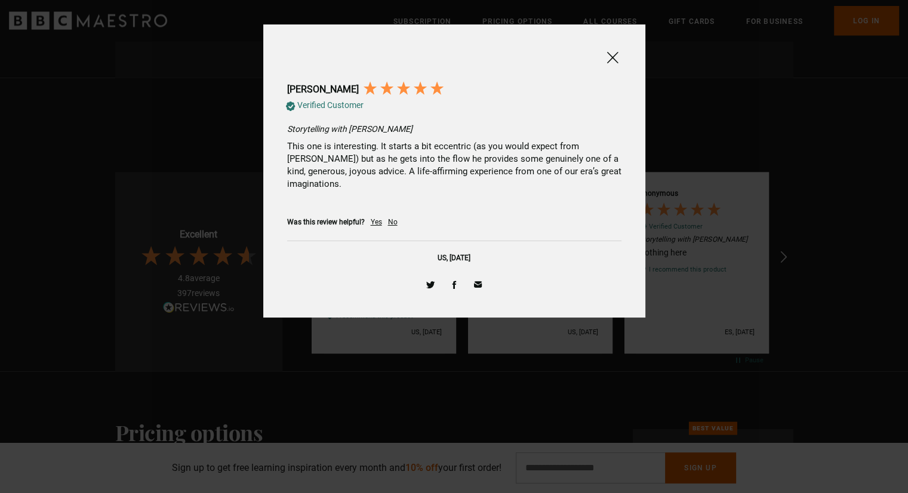
click at [616, 53] on span at bounding box center [612, 57] width 14 height 15
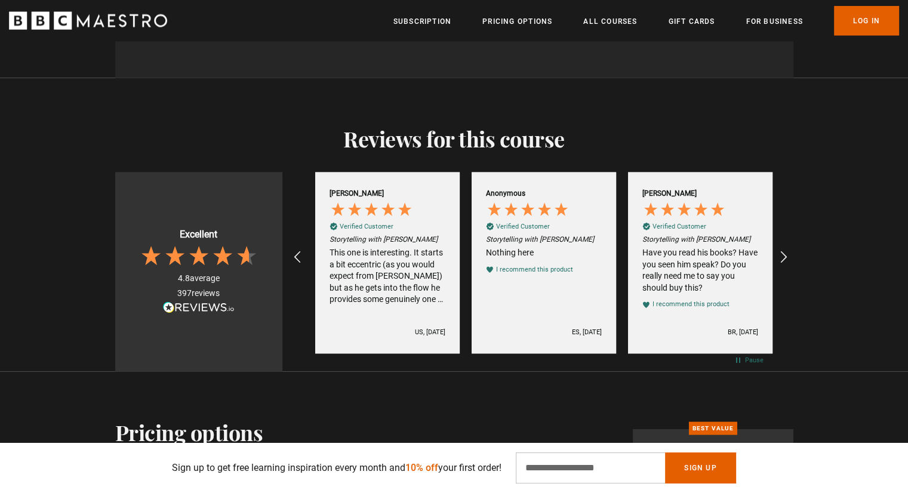
scroll to position [0, 1407]
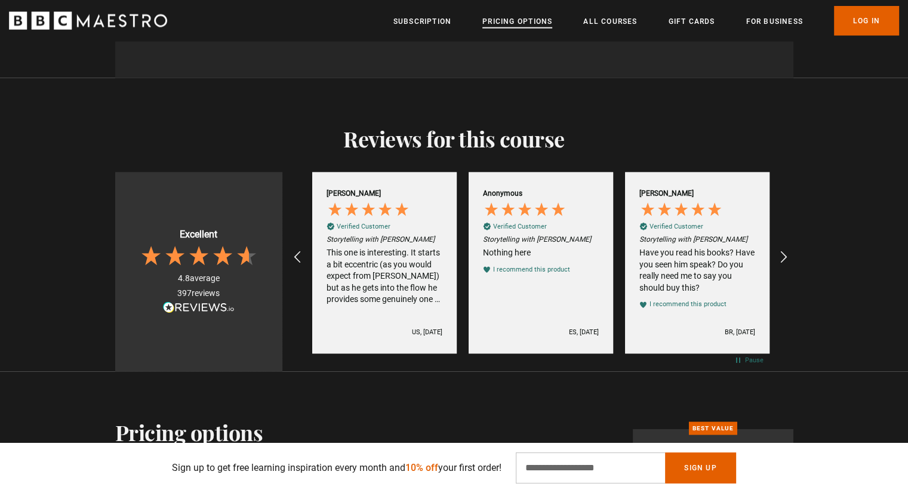
click at [506, 27] on link "Pricing Options" at bounding box center [517, 22] width 70 height 12
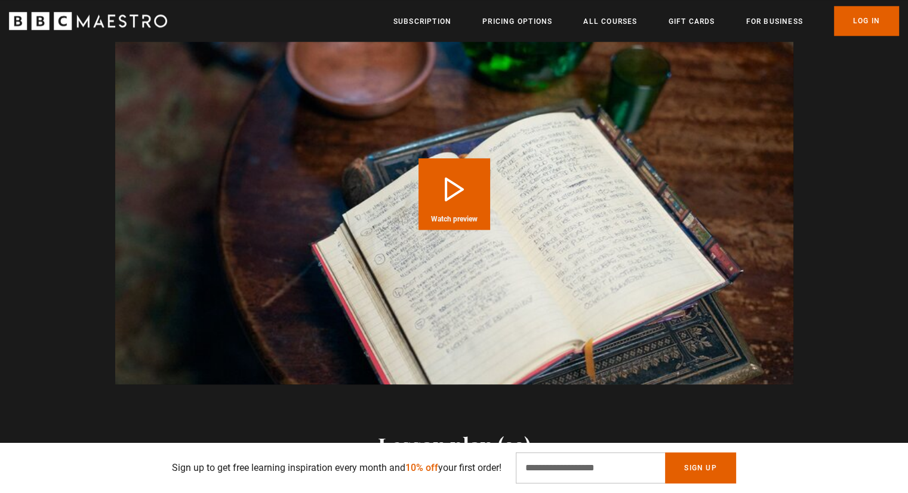
scroll to position [1245, 0]
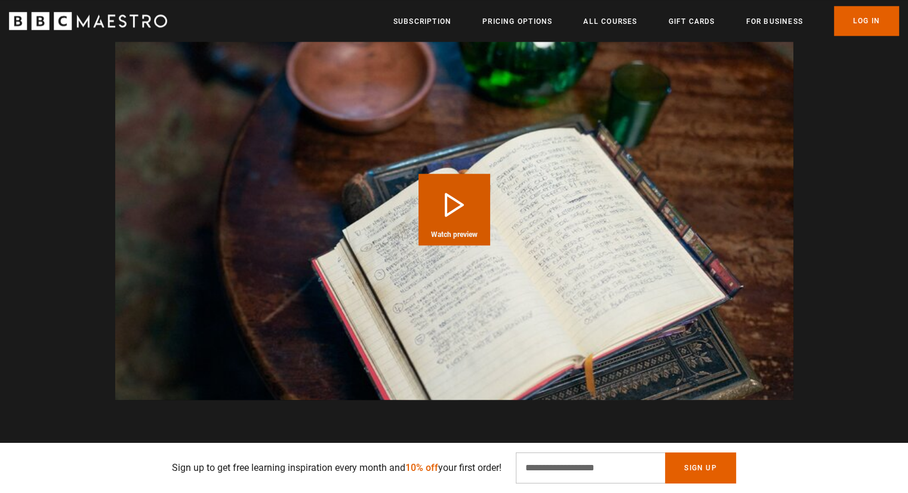
click at [449, 192] on button "Play Course overview for Storytelling with [PERSON_NAME] Watch preview" at bounding box center [455, 210] width 72 height 72
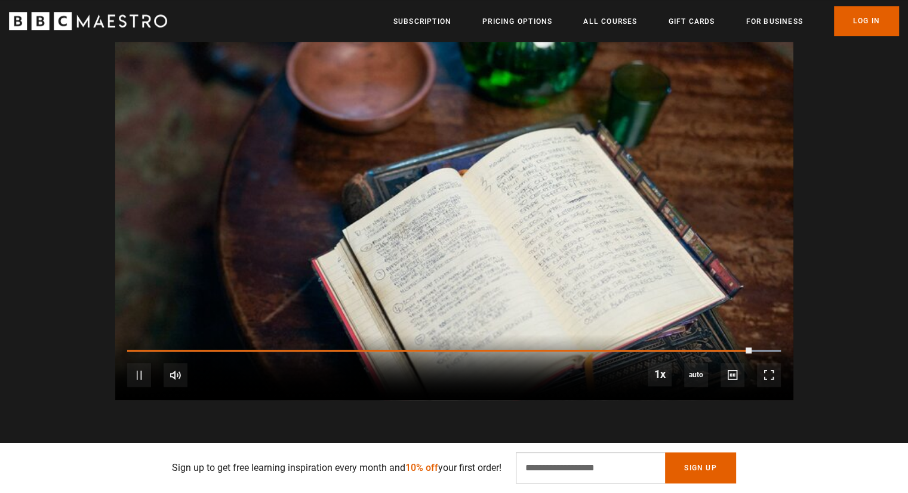
scroll to position [0, 2503]
click at [137, 364] on video-js "Video Player is loading. Play Course overview for Storytelling with [PERSON_NAM…" at bounding box center [454, 209] width 678 height 381
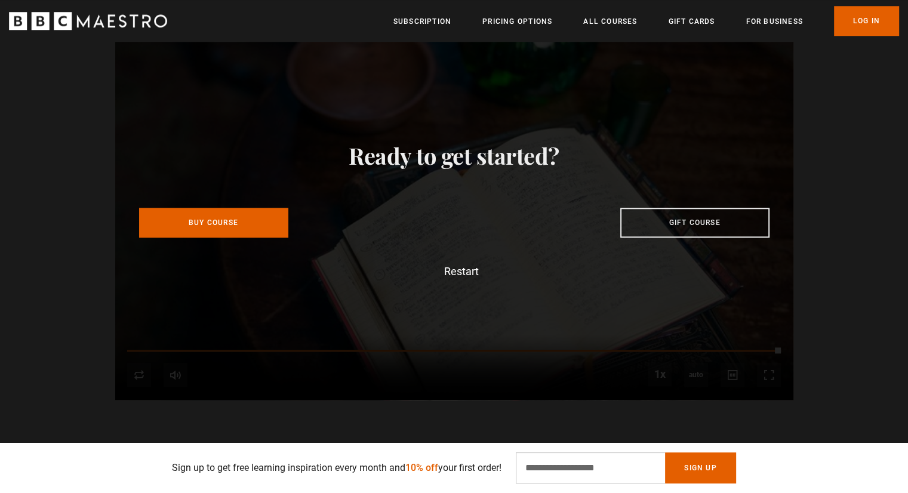
scroll to position [0, 2659]
